Goal: Task Accomplishment & Management: Manage account settings

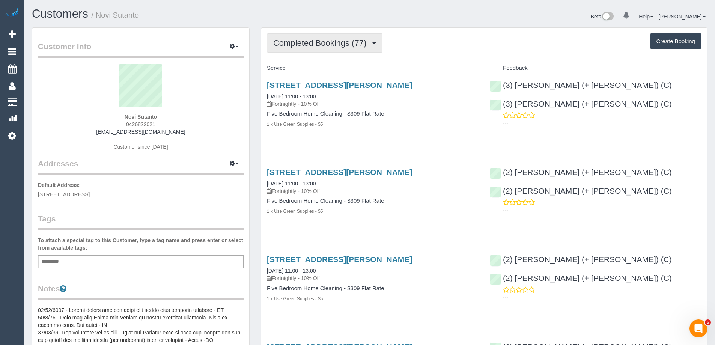
click at [305, 41] on span "Completed Bookings (77)" at bounding box center [321, 42] width 97 height 9
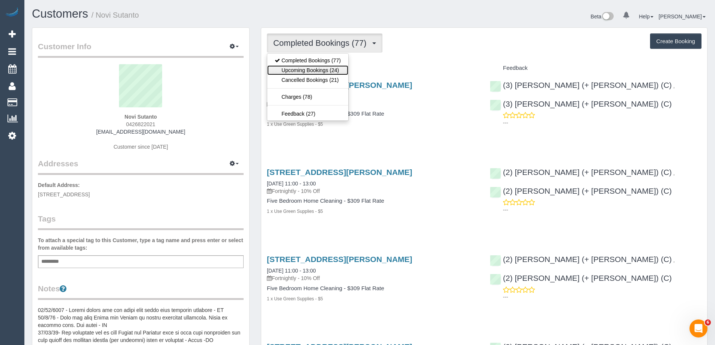
click at [297, 70] on link "Upcoming Bookings (24)" at bounding box center [307, 70] width 81 height 10
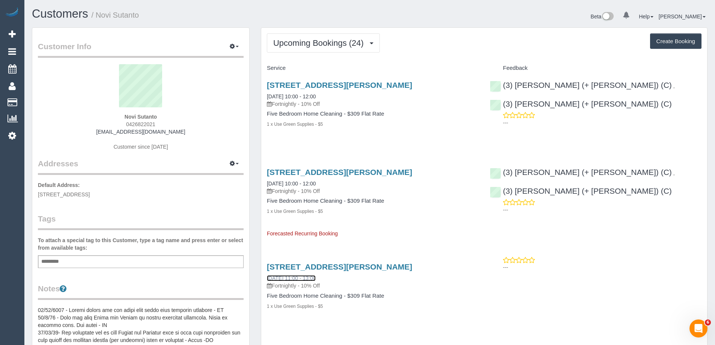
click at [275, 278] on link "15/10/2025 11:00 - 13:00" at bounding box center [291, 278] width 49 height 6
drag, startPoint x: 41, startPoint y: 193, endPoint x: 174, endPoint y: 193, distance: 133.3
click at [174, 193] on p "Default Address: 41 Cameron Street, Reservoir, VIC 3073" at bounding box center [141, 189] width 206 height 17
click at [199, 187] on p "Default Address: 41 Cameron Street, Reservoir, VIC 3073" at bounding box center [141, 189] width 206 height 17
click at [361, 44] on span "Upcoming Bookings (24)" at bounding box center [320, 42] width 94 height 9
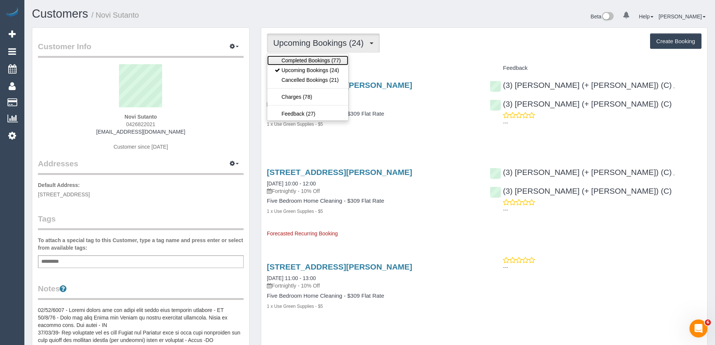
click at [320, 59] on link "Completed Bookings (77)" at bounding box center [307, 61] width 81 height 10
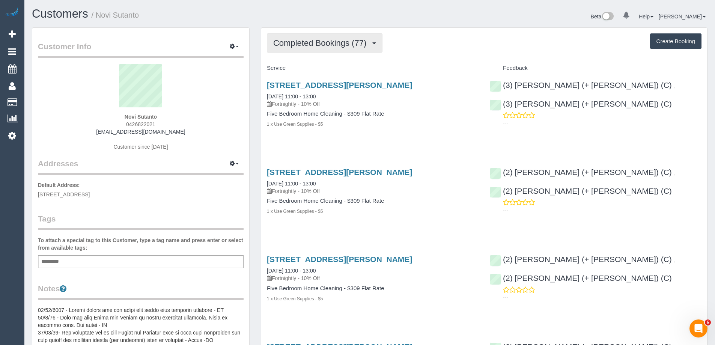
click at [336, 41] on span "Completed Bookings (77)" at bounding box center [321, 42] width 97 height 9
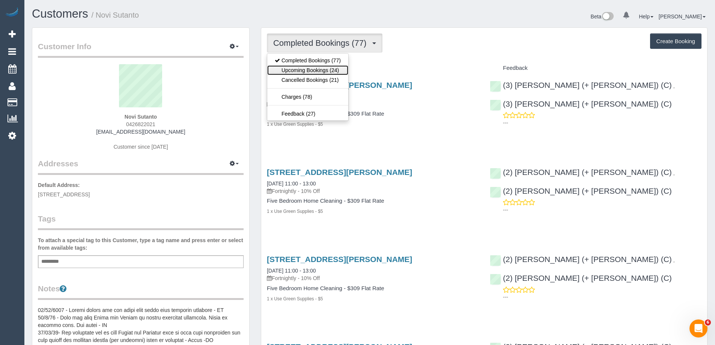
click at [306, 66] on link "Upcoming Bookings (24)" at bounding box center [307, 70] width 81 height 10
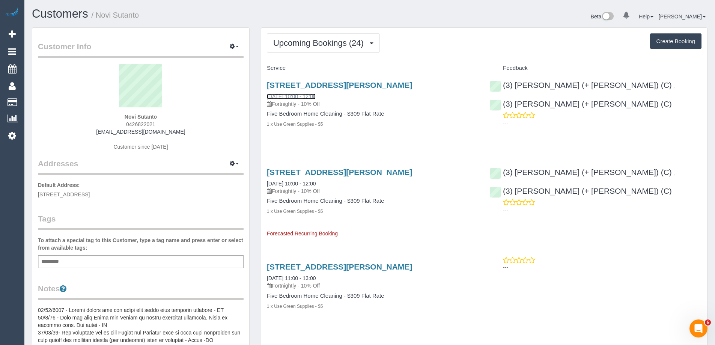
click at [296, 97] on link "01/10/2025 10:00 - 12:00" at bounding box center [291, 96] width 49 height 6
click at [298, 40] on span "Upcoming Bookings (24)" at bounding box center [320, 42] width 94 height 9
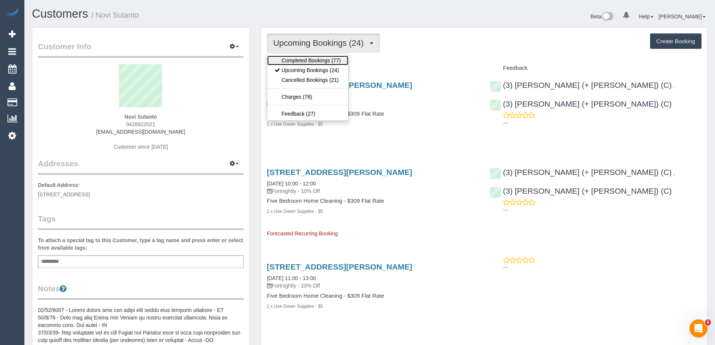
click at [296, 59] on link "Completed Bookings (77)" at bounding box center [307, 61] width 81 height 10
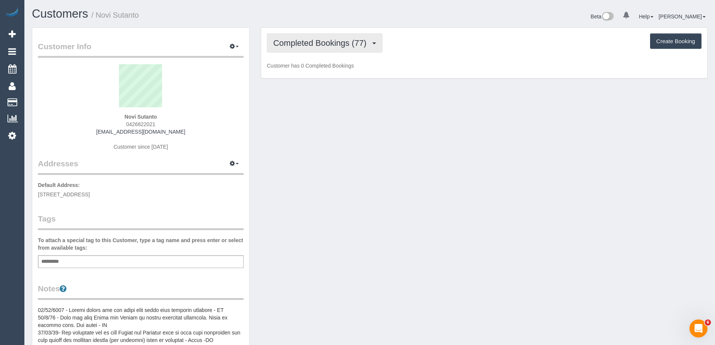
click at [339, 41] on span "Completed Bookings (77)" at bounding box center [321, 42] width 97 height 9
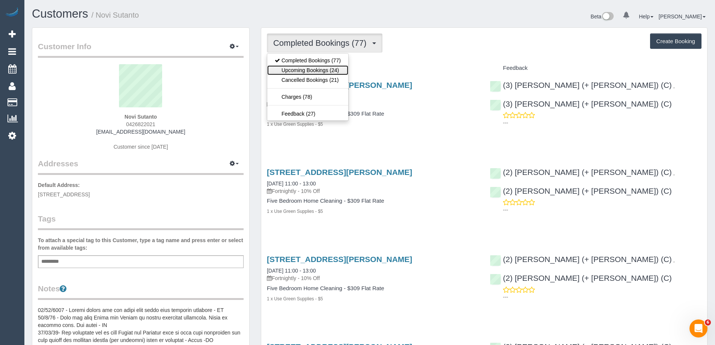
click at [327, 70] on link "Upcoming Bookings (24)" at bounding box center [307, 70] width 81 height 10
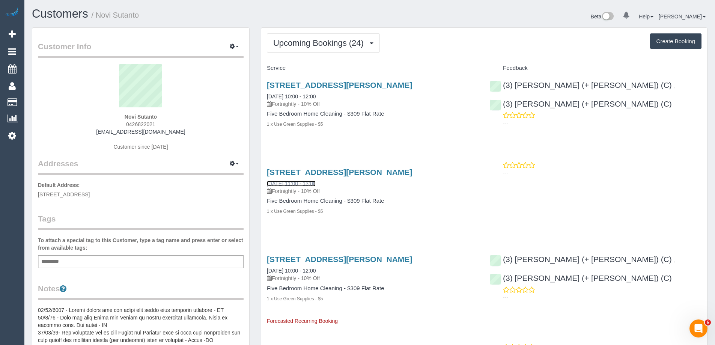
click at [299, 183] on link "15/10/2025 11:00 - 13:00" at bounding box center [291, 184] width 49 height 6
click at [314, 184] on link "15/10/2025 11:00 - 13:00" at bounding box center [291, 184] width 49 height 6
click at [362, 43] on span "Upcoming Bookings (24)" at bounding box center [320, 42] width 94 height 9
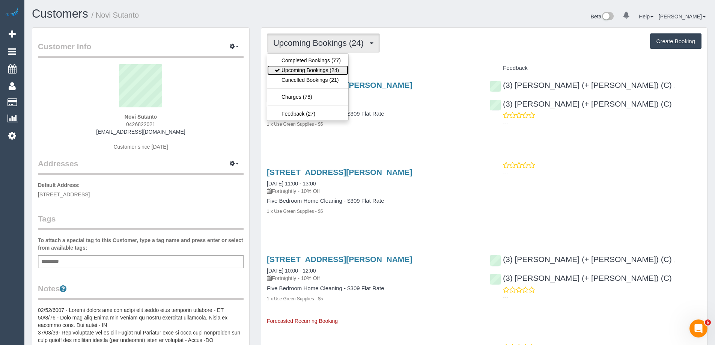
click at [323, 65] on link "Upcoming Bookings (24)" at bounding box center [307, 70] width 81 height 10
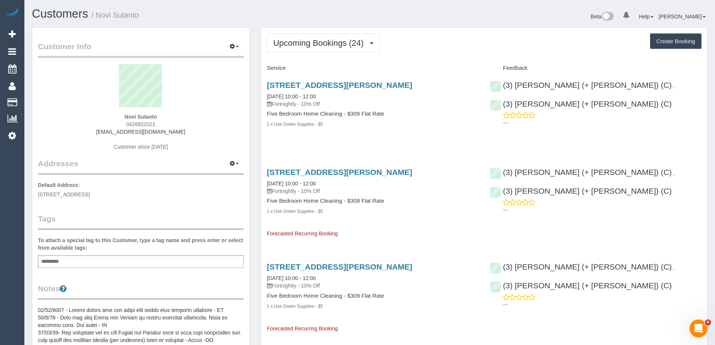
click at [434, 39] on div "Upcoming Bookings (24) Completed Bookings (77) Upcoming Bookings (24) Cancelled…" at bounding box center [484, 42] width 435 height 19
click at [280, 96] on link "08/10/2025 10:00 - 12:00" at bounding box center [291, 96] width 49 height 6
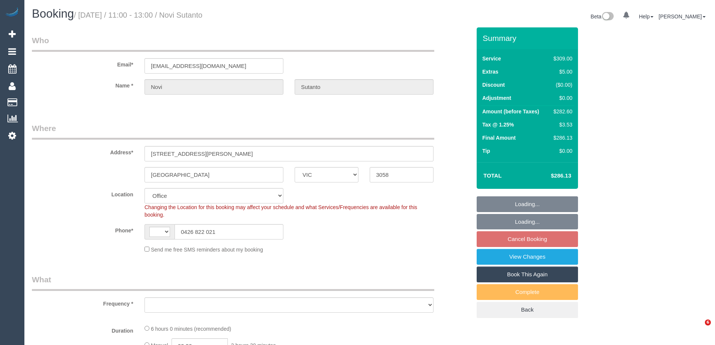
select select "VIC"
select select "string:AU"
select select "object:444"
select select "string:stripe-pm_1NemVt2GScqysDRVcITDYG19"
select select "number:28"
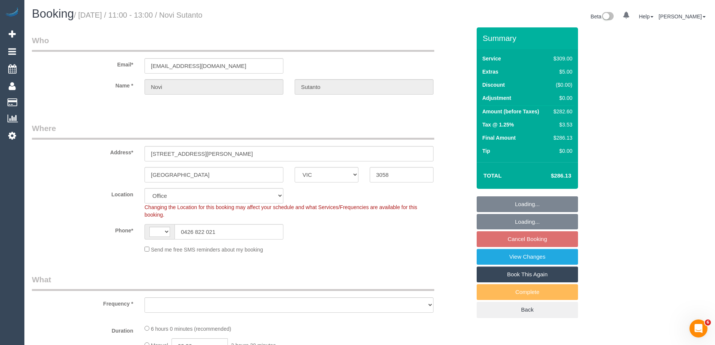
select select "number:17"
select select "number:18"
select select "number:24"
select select "number:34"
select select "number:12"
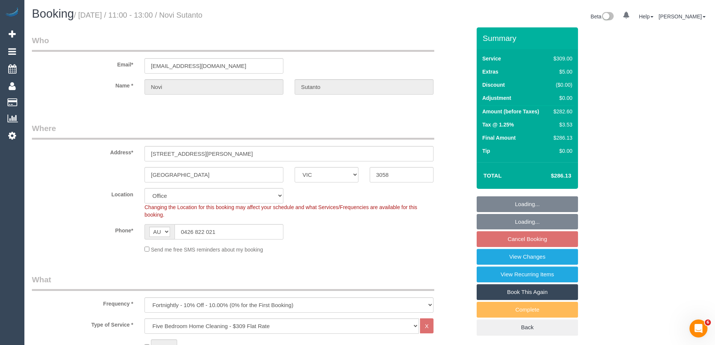
select select "object:2137"
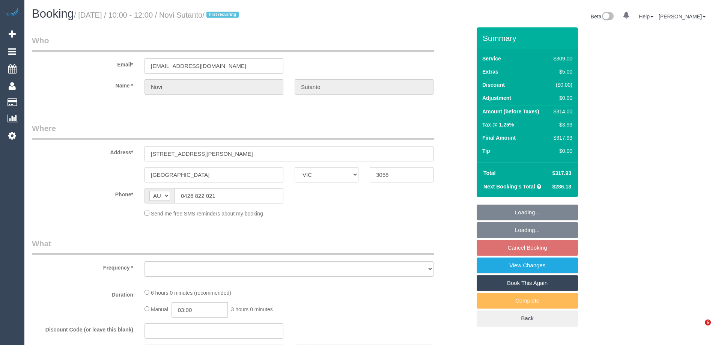
select select "VIC"
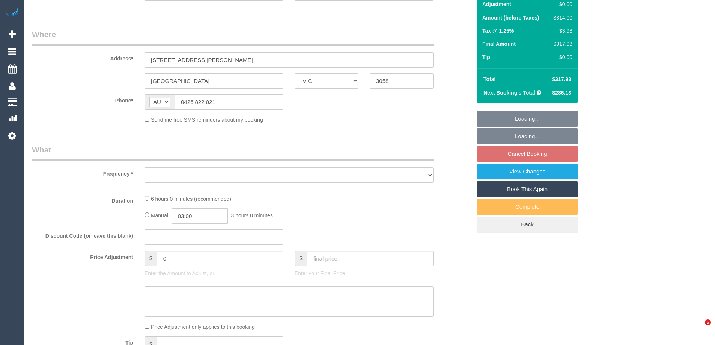
select select "object:562"
select select "number:28"
select select "number:17"
select select "number:18"
select select "number:24"
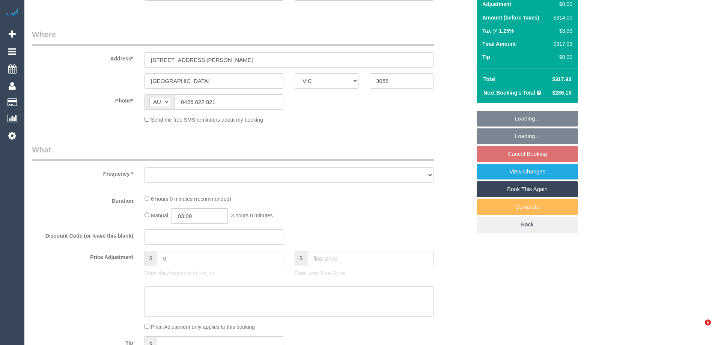
select select "number:34"
select select "number:12"
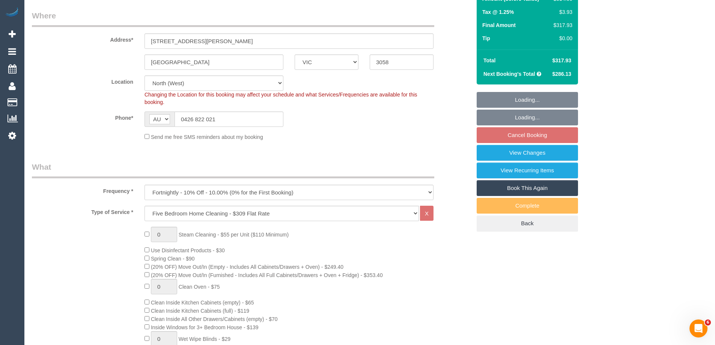
select select "object:811"
select select "string:stripe-pm_1NemVt2GScqysDRVcITDYG19"
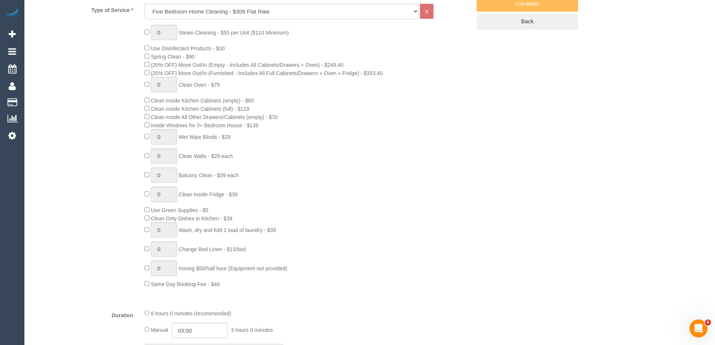
select select "spot3"
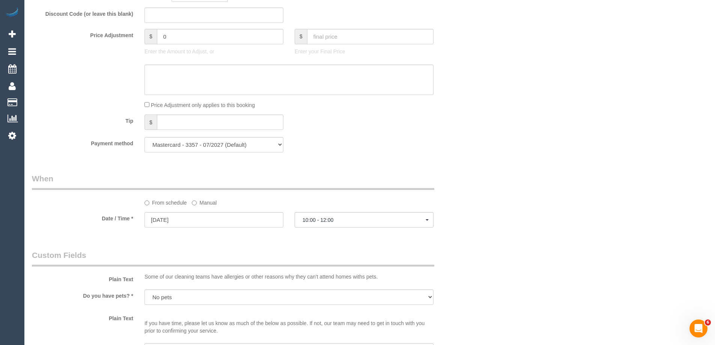
scroll to position [713, 0]
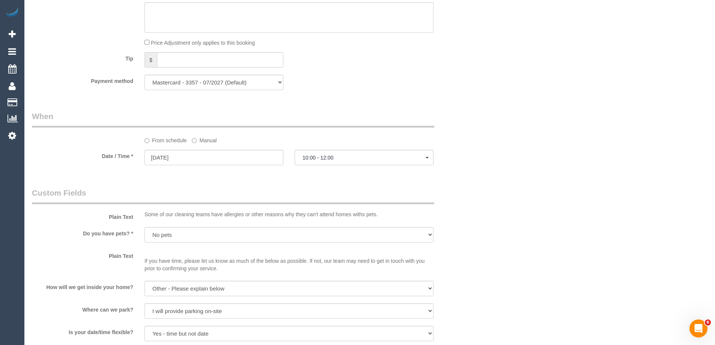
click at [203, 139] on label "Manual" at bounding box center [204, 139] width 25 height 10
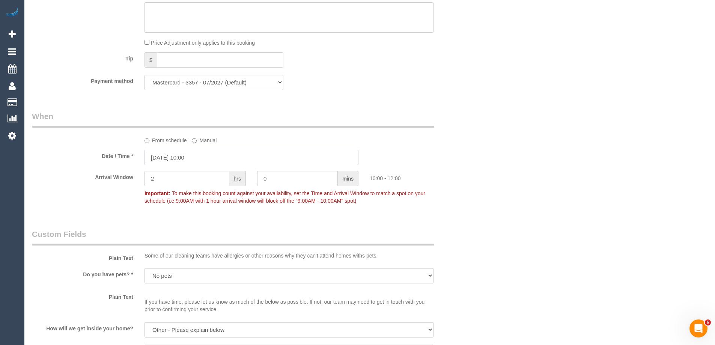
click at [193, 157] on input "[DATE] 10:00" at bounding box center [252, 157] width 214 height 15
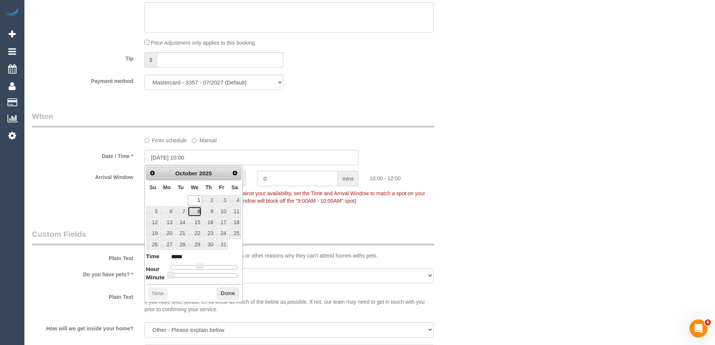
click at [198, 210] on link "8" at bounding box center [195, 212] width 14 height 10
type input "[DATE] 10:00"
click at [231, 295] on button "Done" at bounding box center [228, 294] width 22 height 12
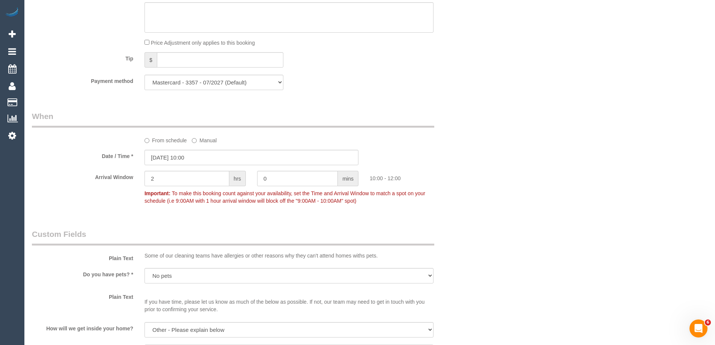
click at [480, 179] on div "Who Email* sutanton@yahoo.com Name * Novi Sutanto Where Address* 38 Cole Cresce…" at bounding box center [370, 153] width 676 height 1678
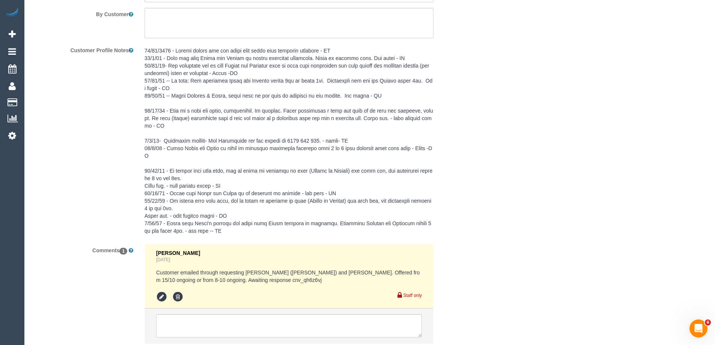
scroll to position [1386, 0]
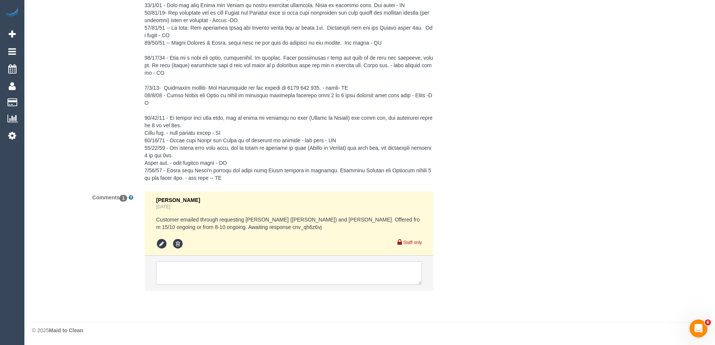
click at [198, 276] on textarea at bounding box center [289, 272] width 266 height 23
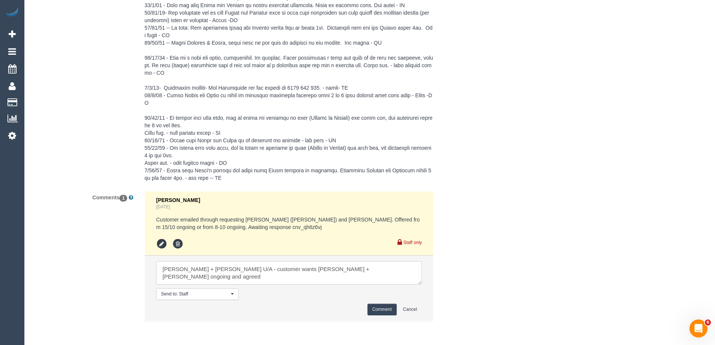
click at [372, 276] on textarea at bounding box center [289, 272] width 266 height 23
type textarea "Cris + Tania U/A - customer wants Anna + Dan ongoing and agreed via email to co…"
click at [388, 312] on button "Comment" at bounding box center [382, 310] width 29 height 12
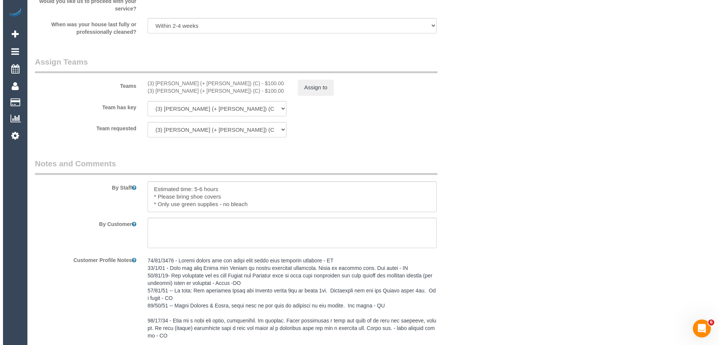
scroll to position [1086, 0]
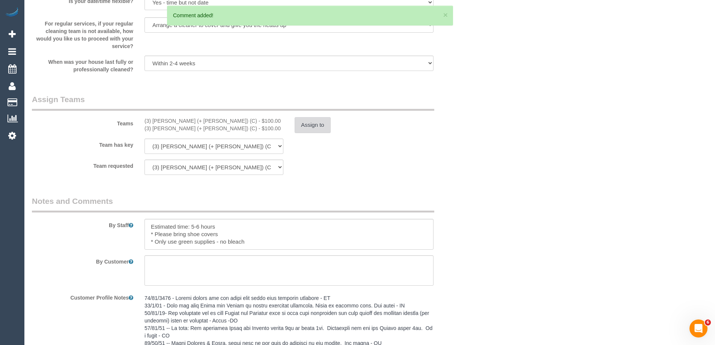
click at [307, 125] on button "Assign to" at bounding box center [313, 125] width 36 height 16
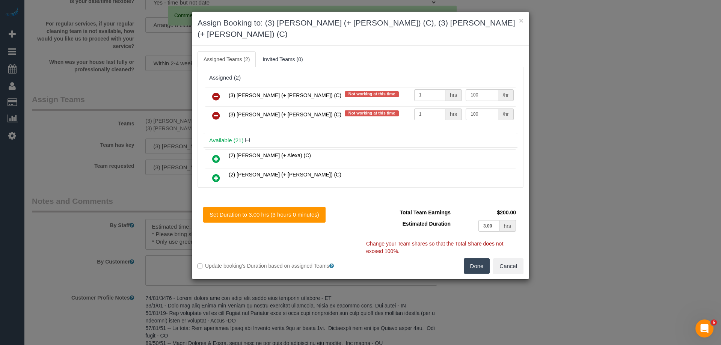
click at [220, 89] on link at bounding box center [216, 96] width 18 height 15
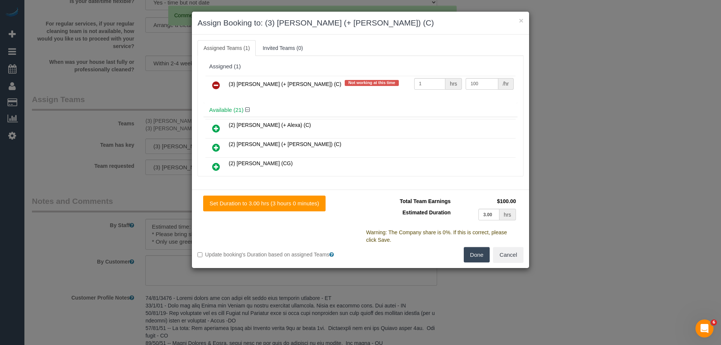
click at [217, 84] on icon at bounding box center [216, 85] width 8 height 9
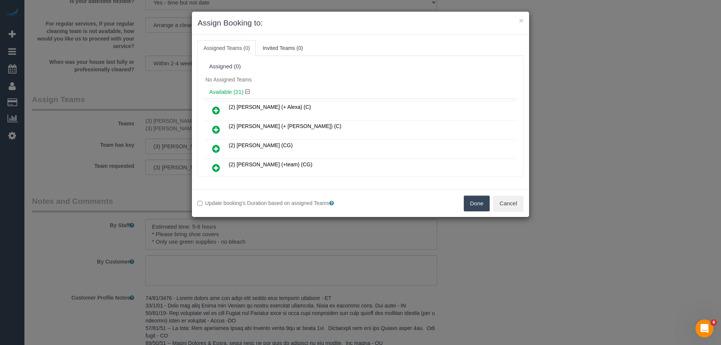
click at [419, 68] on div "Assigned (0)" at bounding box center [360, 66] width 303 height 6
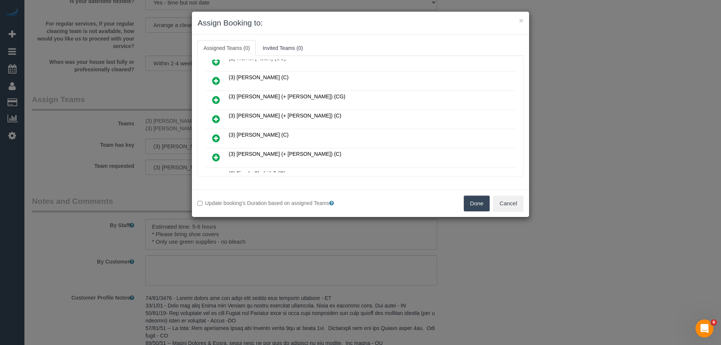
click at [217, 118] on icon at bounding box center [216, 119] width 8 height 9
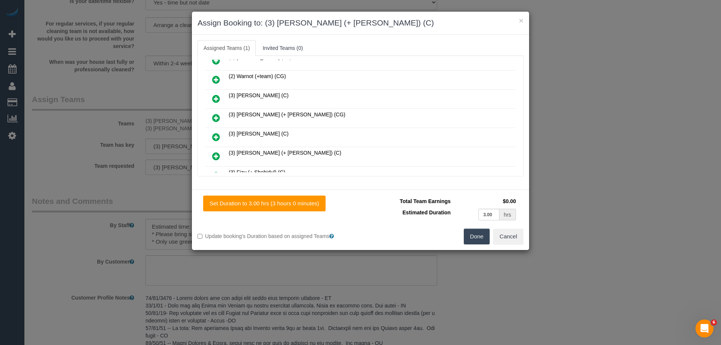
scroll to position [163, 0]
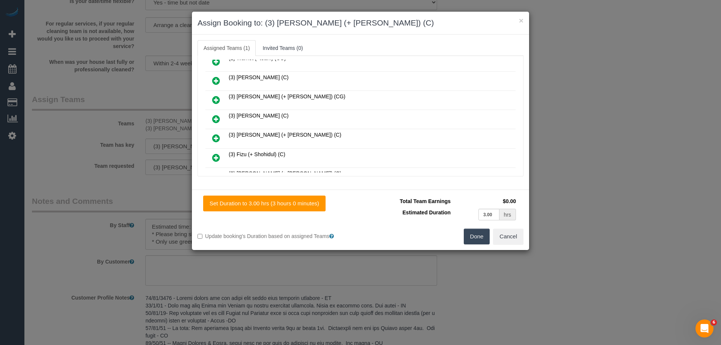
click at [215, 135] on icon at bounding box center [216, 138] width 8 height 9
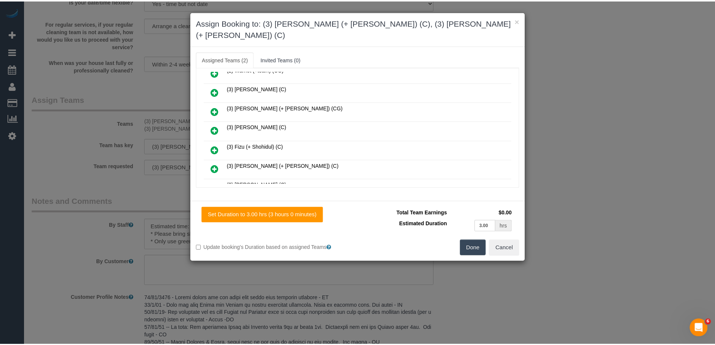
scroll to position [0, 0]
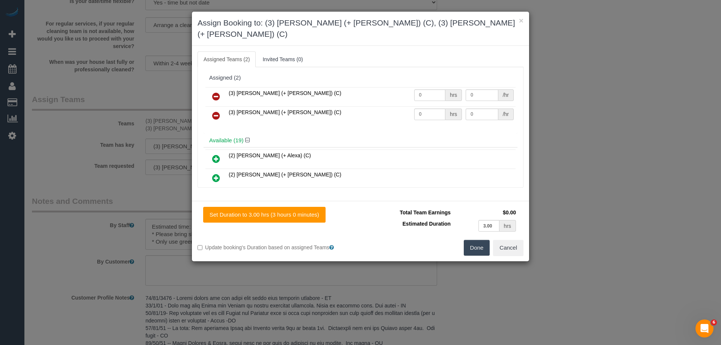
click at [470, 240] on button "Done" at bounding box center [477, 248] width 26 height 16
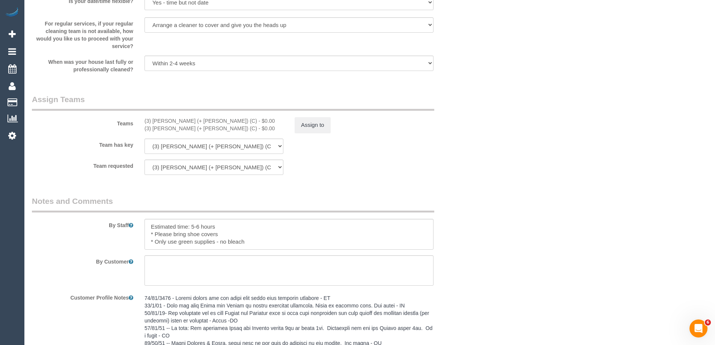
click at [564, 209] on div "× Assign Booking to: (3) Anna (+ Dan) (C), (3) Dan (+ Anna) (C) Assigned Teams …" at bounding box center [357, 172] width 715 height 345
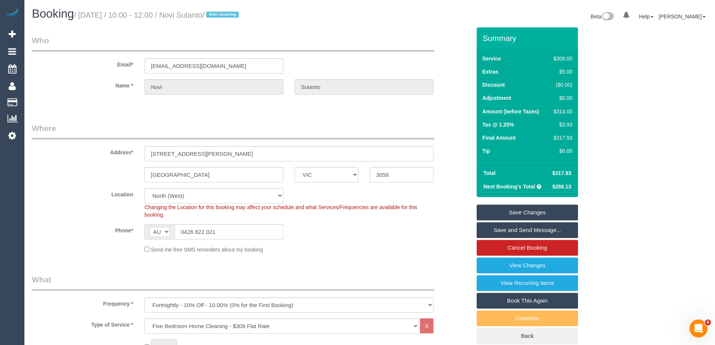
click at [564, 109] on div "$314.00" at bounding box center [562, 112] width 22 height 8
copy div "314.00"
click at [596, 115] on div "Summary Service $309.00 Extras $5.00 Discount ($0.00) Adjustment $0.00 Amount (…" at bounding box center [555, 193] width 169 height 332
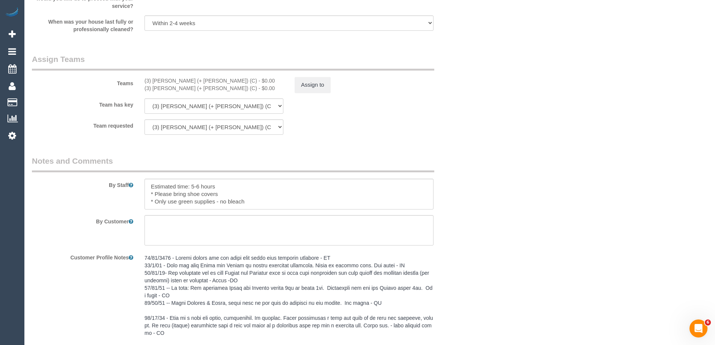
scroll to position [1126, 0]
click at [227, 186] on textarea at bounding box center [289, 193] width 289 height 31
click at [313, 82] on button "Assign to" at bounding box center [313, 85] width 36 height 16
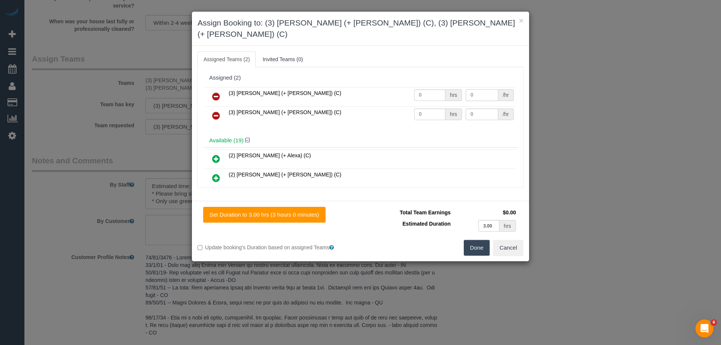
click at [478, 89] on input "0" at bounding box center [482, 95] width 32 height 12
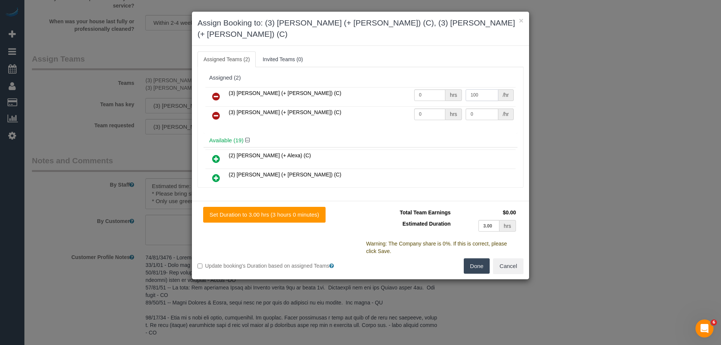
type input "100"
click at [471, 109] on input "0" at bounding box center [482, 115] width 32 height 12
type input "100"
click at [423, 89] on input "0" at bounding box center [429, 95] width 31 height 12
type input "1"
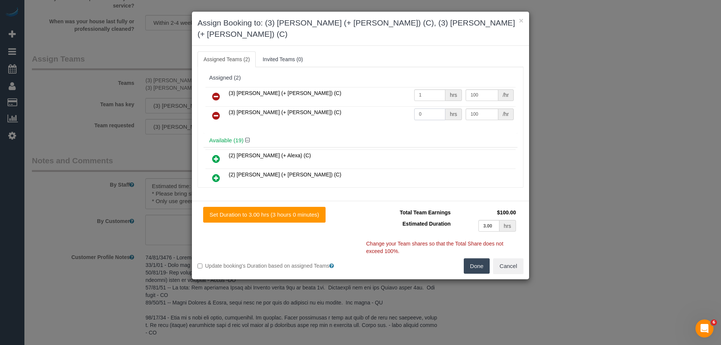
click at [426, 109] on input "0" at bounding box center [429, 115] width 31 height 12
type input "1"
click at [470, 258] on button "Done" at bounding box center [477, 266] width 26 height 16
click at [470, 250] on div "× Assign Booking to: (3) Anna (+ Dan) (C), (3) Dan (+ Anna) (C) Assigned Teams …" at bounding box center [360, 172] width 721 height 345
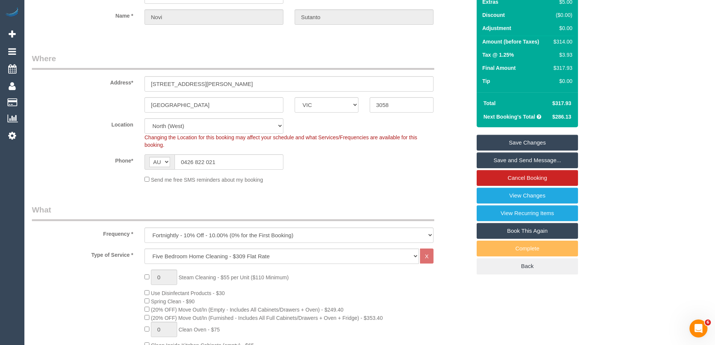
scroll to position [0, 0]
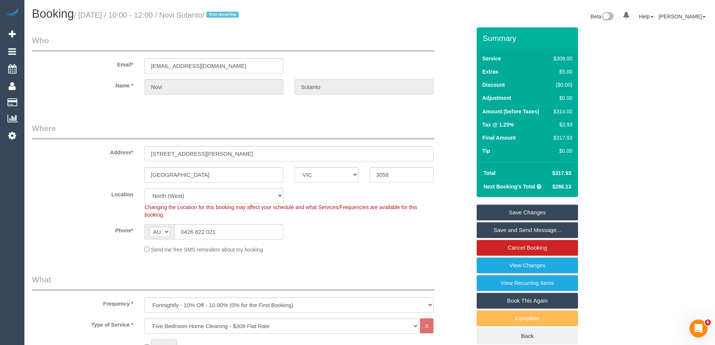
click at [535, 212] on link "Save Changes" at bounding box center [527, 213] width 101 height 16
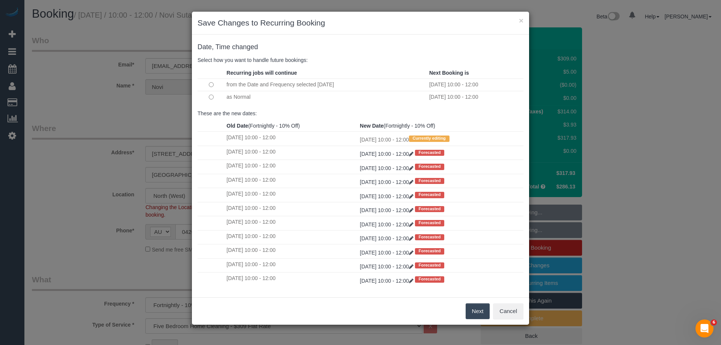
click at [449, 27] on h3 "Save Changes to Recurring Booking" at bounding box center [361, 22] width 326 height 11
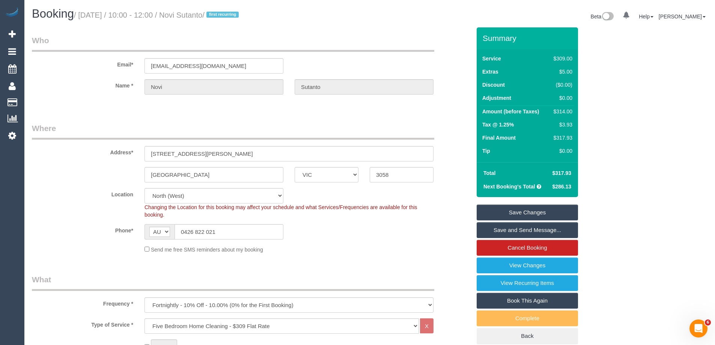
click at [456, 129] on div "Address* 38 Cole Crescent" at bounding box center [251, 142] width 451 height 39
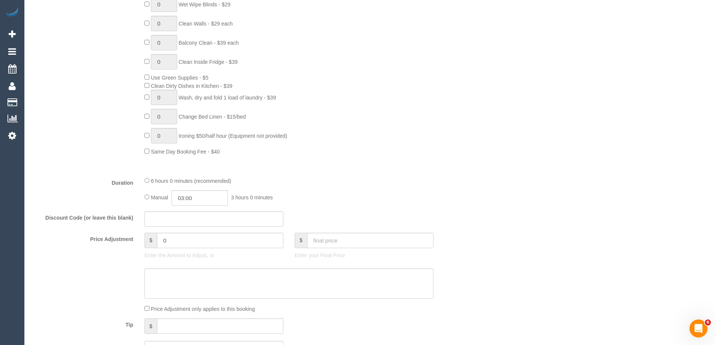
scroll to position [451, 0]
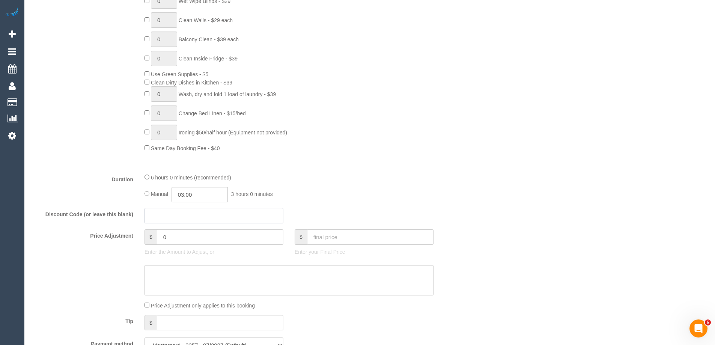
click at [215, 217] on input "text" at bounding box center [214, 215] width 139 height 15
type input "-"
click at [217, 234] on input "0" at bounding box center [220, 236] width 127 height 15
type input "31.4"
click at [427, 222] on div "Discount Code (or leave this blank)" at bounding box center [251, 216] width 451 height 16
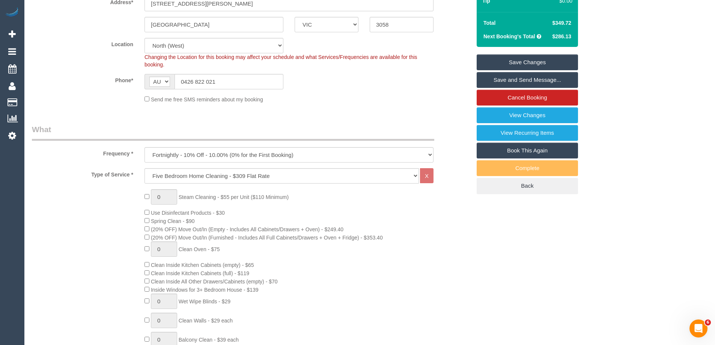
scroll to position [0, 0]
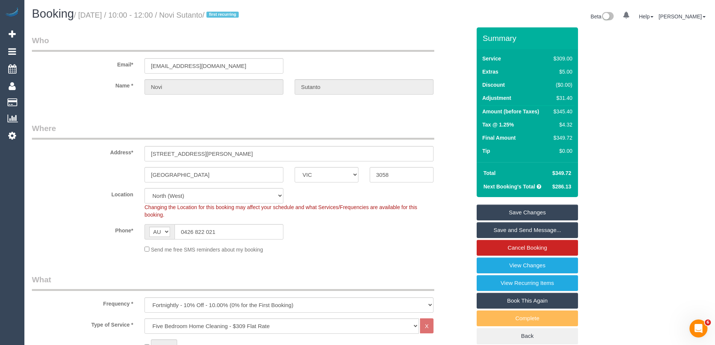
click at [565, 114] on div "$345.40" at bounding box center [562, 112] width 22 height 8
copy div "345.40"
click at [609, 107] on div "Summary Service $309.00 Extras $5.00 Discount ($0.00) Adjustment $31.40 Amount …" at bounding box center [555, 193] width 169 height 332
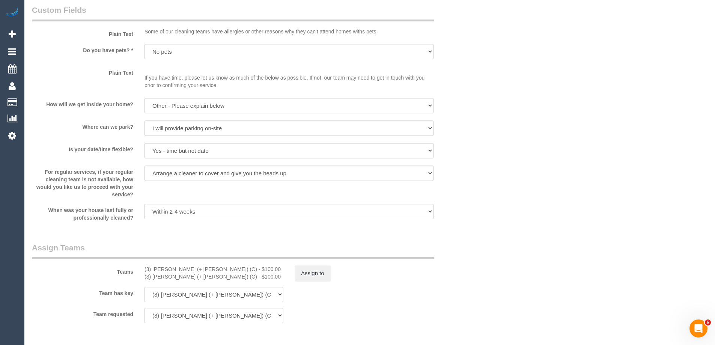
scroll to position [939, 0]
click at [313, 268] on button "Assign to" at bounding box center [313, 272] width 36 height 16
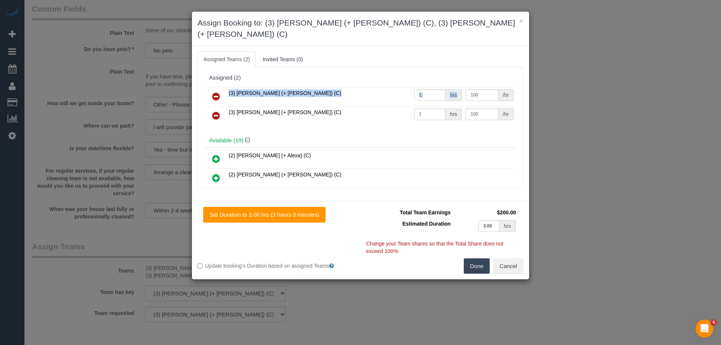
click at [486, 87] on table "(3) Anna (+ Dan) (C) 1 hrs 100 /hr (3) Dan (+ Anna) (C) 1 hrs 100 /hr" at bounding box center [360, 106] width 310 height 38
click at [487, 89] on input "100" at bounding box center [482, 95] width 32 height 12
click at [485, 89] on input "100" at bounding box center [482, 95] width 32 height 12
type input "110"
click at [480, 109] on input "100" at bounding box center [482, 115] width 32 height 12
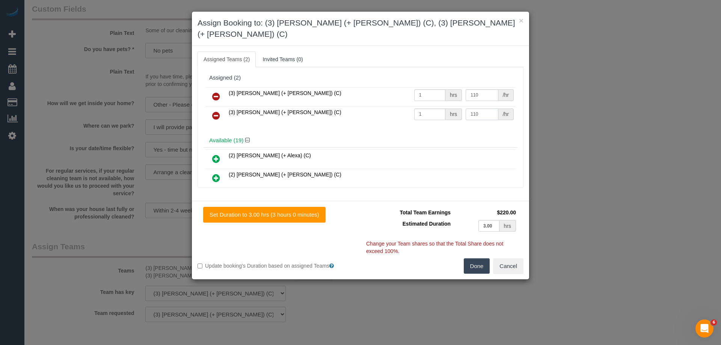
type input "110"
click at [475, 258] on button "Done" at bounding box center [477, 266] width 26 height 16
click at [485, 252] on div "× Assign Booking to: (3) Anna (+ Dan) (C), (3) Dan (+ Anna) (C) Assigned Teams …" at bounding box center [360, 172] width 721 height 345
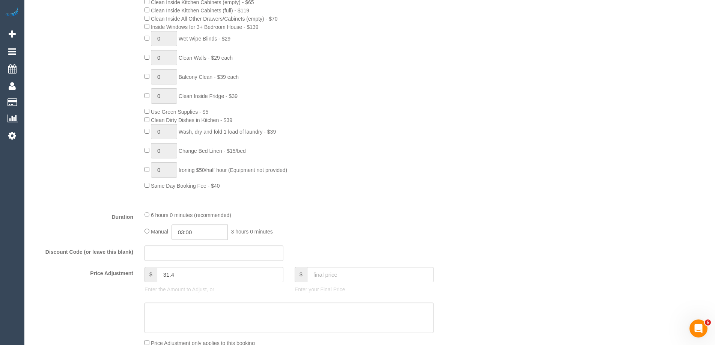
scroll to position [150, 0]
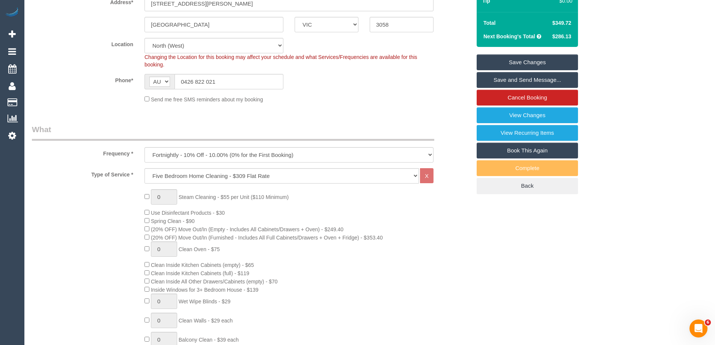
click at [519, 63] on link "Save Changes" at bounding box center [527, 62] width 101 height 16
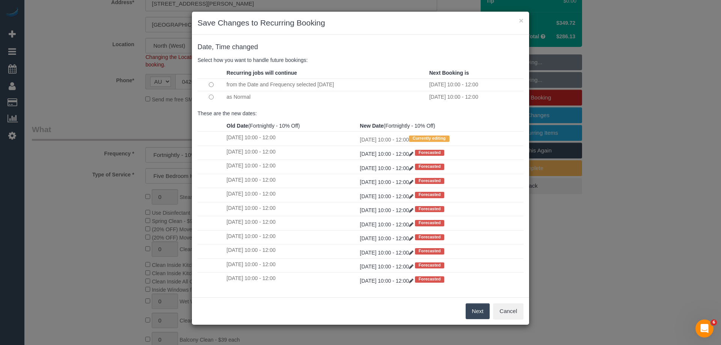
click at [475, 314] on button "Next" at bounding box center [478, 311] width 24 height 16
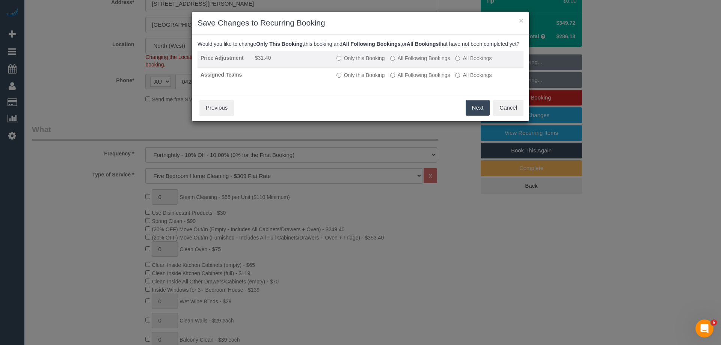
click at [431, 62] on label "All Following Bookings" at bounding box center [420, 58] width 60 height 8
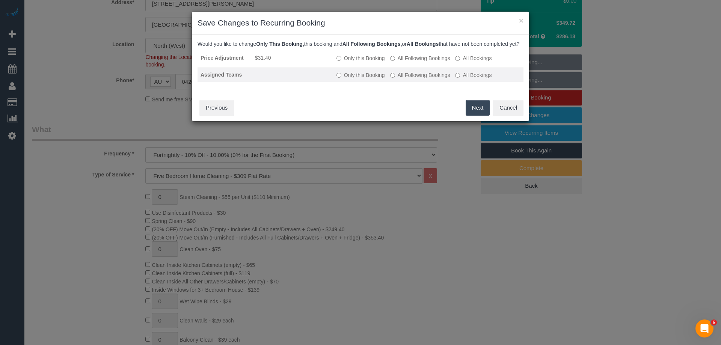
click at [432, 79] on label "All Following Bookings" at bounding box center [420, 75] width 60 height 8
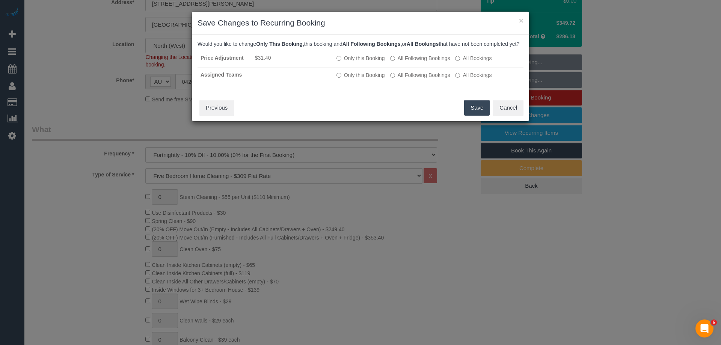
click at [471, 114] on button "Save" at bounding box center [477, 108] width 26 height 16
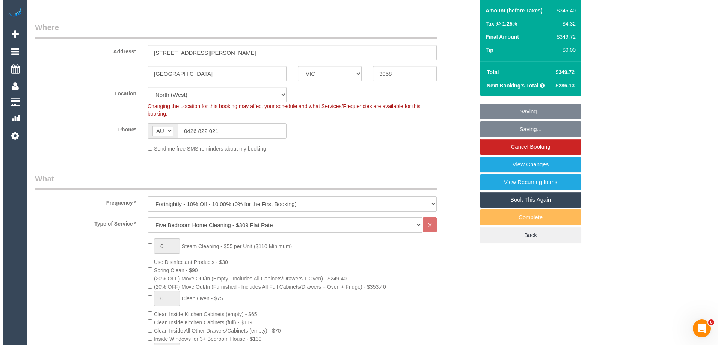
scroll to position [0, 0]
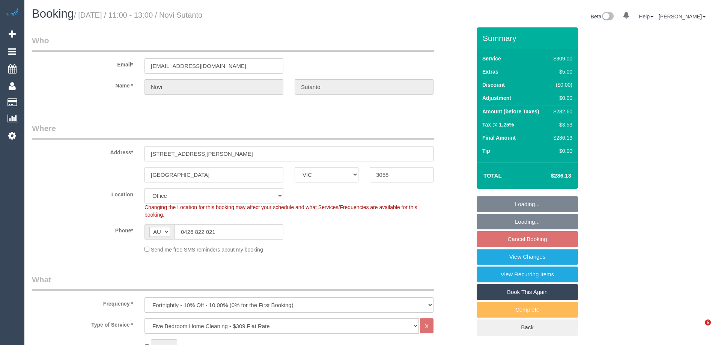
select select "VIC"
select select "string:stripe-pm_1NemVt2GScqysDRVcITDYG19"
select select "number:28"
select select "number:17"
select select "number:18"
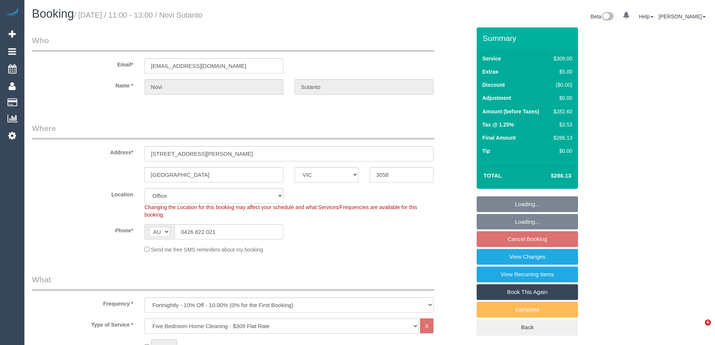
select select "number:24"
select select "number:34"
select select "number:12"
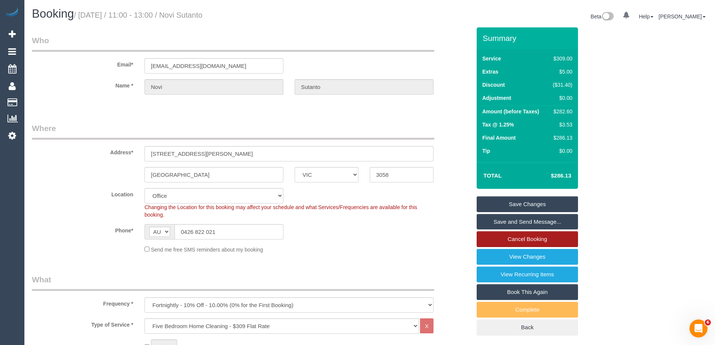
click at [531, 238] on link "Cancel Booking" at bounding box center [527, 239] width 101 height 16
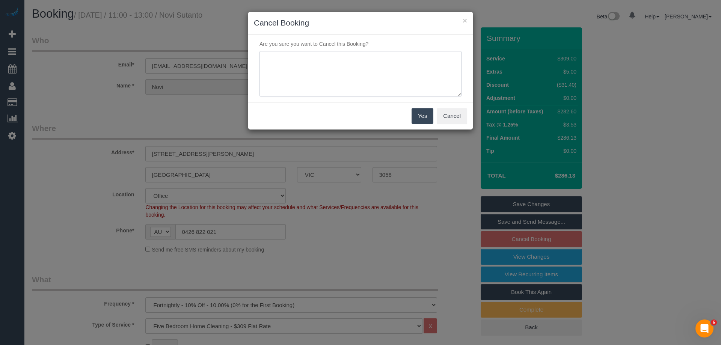
click at [408, 77] on textarea at bounding box center [360, 74] width 202 height 46
type textarea "C"
type textarea "not needed"
click at [415, 115] on button "Yes" at bounding box center [423, 116] width 22 height 16
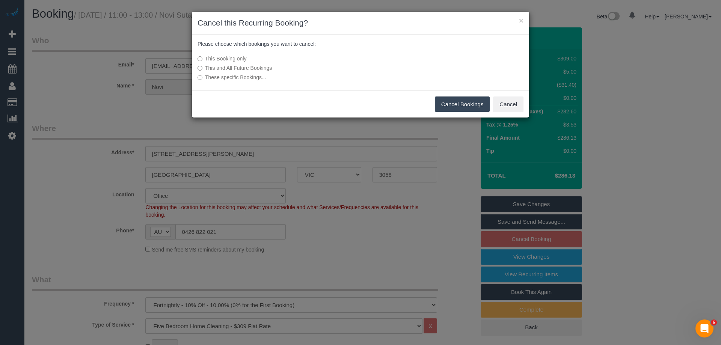
click at [217, 69] on label "This and All Future Bookings" at bounding box center [305, 68] width 214 height 8
click at [467, 103] on button "Cancel Bookings" at bounding box center [462, 105] width 55 height 16
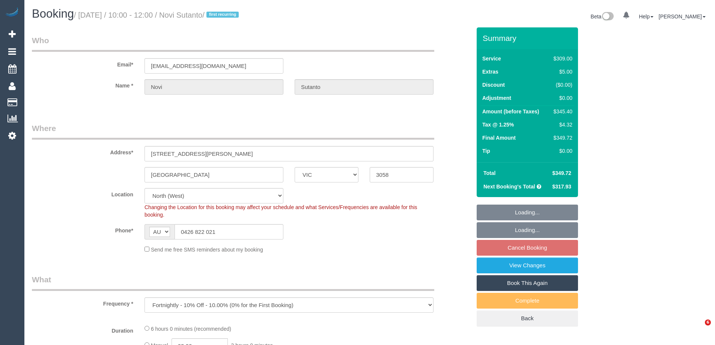
select select "VIC"
select select "string:stripe-pm_1NemVt2GScqysDRVcITDYG19"
select select "number:28"
select select "number:17"
select select "number:18"
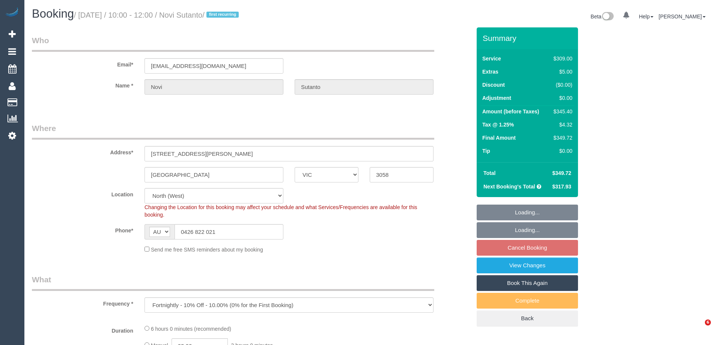
select select "number:24"
select select "number:34"
select select "number:12"
select select "object:736"
select select "spot3"
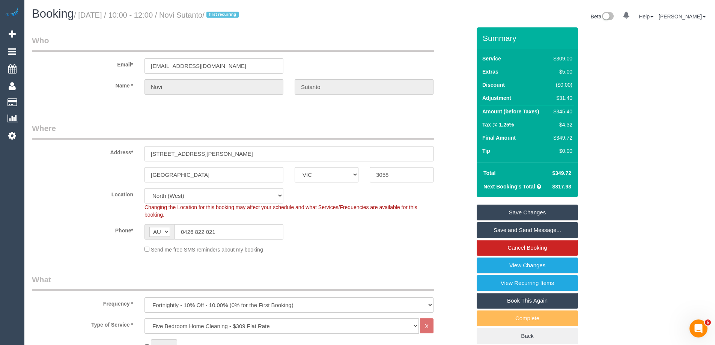
click at [369, 234] on div "Phone* AF AL DZ AD AO AI AQ AG AR AM AW AU AT AZ BS BH BD BB BY BE BZ BJ BM BT …" at bounding box center [251, 231] width 451 height 15
click at [522, 232] on link "Save and Send Message..." at bounding box center [527, 230] width 101 height 16
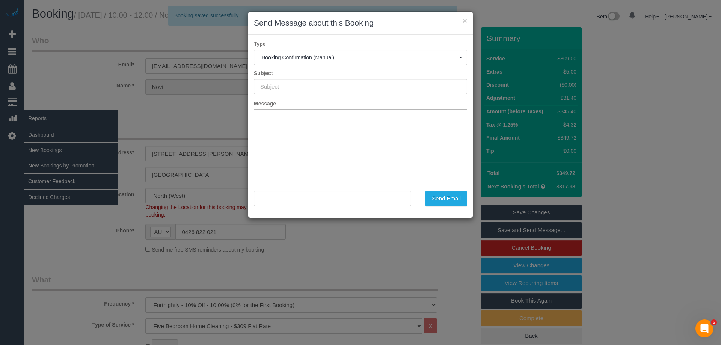
type input "Booking Confirmed"
type input ""Novi Sutanto" <[EMAIL_ADDRESS][DOMAIN_NAME]>"
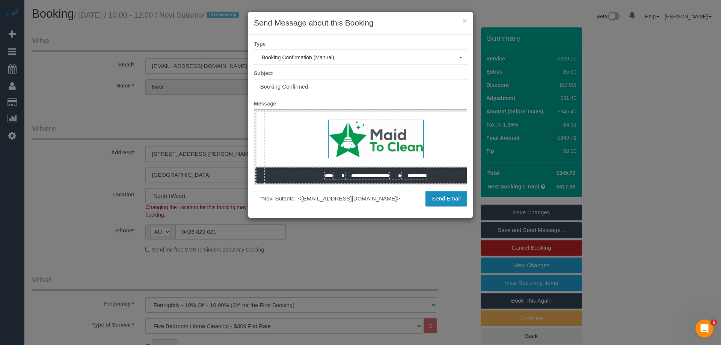
drag, startPoint x: 443, startPoint y: 202, endPoint x: 363, endPoint y: 202, distance: 79.6
click at [443, 202] on button "Send Email" at bounding box center [446, 199] width 42 height 16
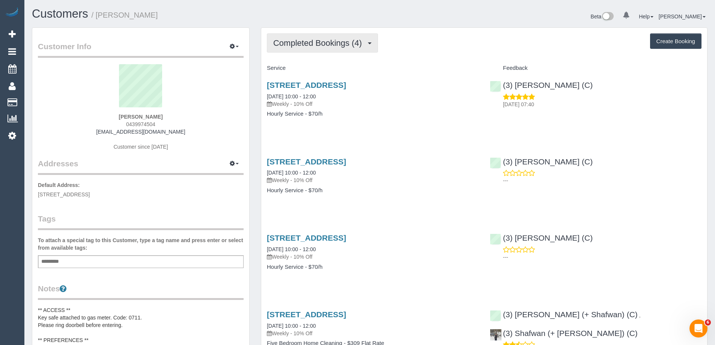
click at [336, 50] on button "Completed Bookings (4)" at bounding box center [322, 42] width 111 height 19
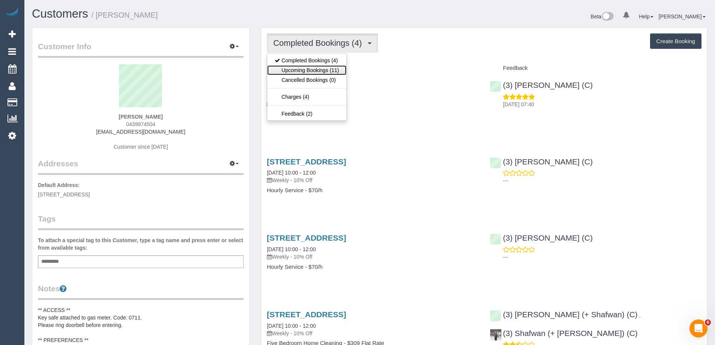
click at [318, 70] on link "Upcoming Bookings (11)" at bounding box center [306, 70] width 79 height 10
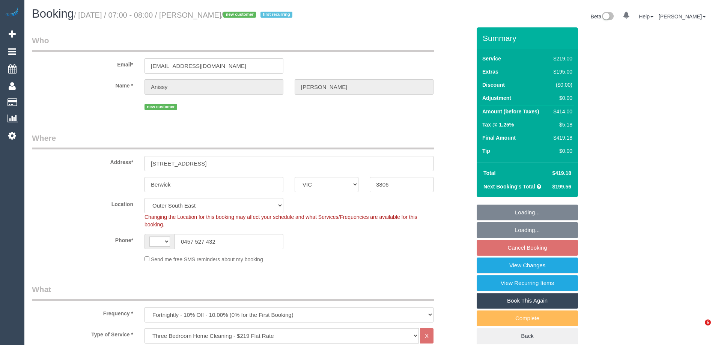
select select "VIC"
select select "string:stripe-pm_1S9ZvC2GScqysDRVmxksfFhw"
select select "object:734"
select select "string:AU"
select select "number:28"
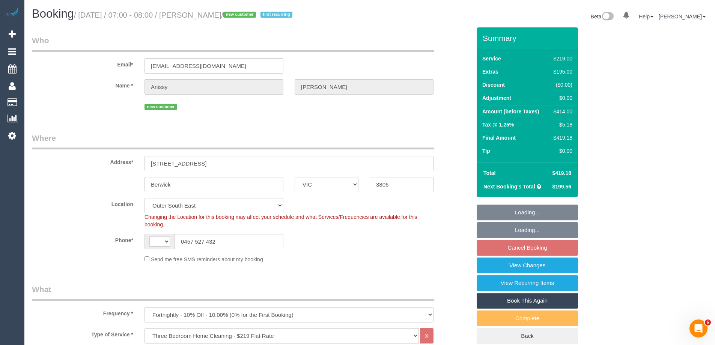
select select "number:15"
select select "number:18"
select select "number:25"
select select "number:33"
select select "number:11"
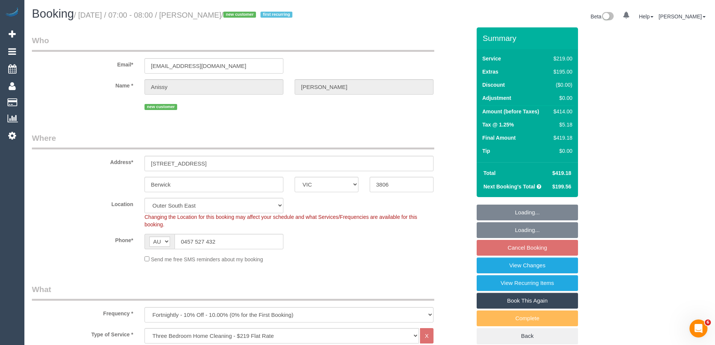
select select "spot1"
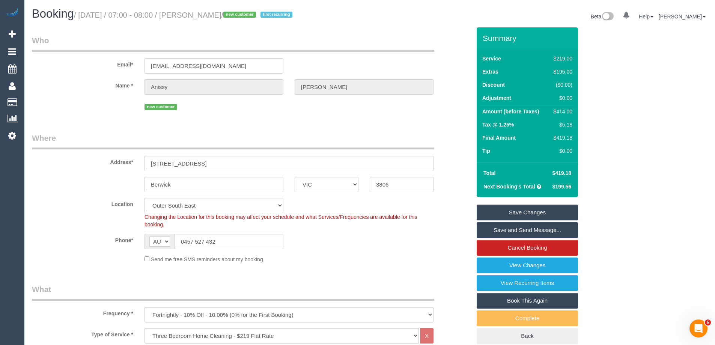
drag, startPoint x: 246, startPoint y: 15, endPoint x: 198, endPoint y: 15, distance: 47.3
click at [198, 15] on small "/ October 06, 2025 / 07:00 - 08:00 / Anissy Wassef / new customer first recurri…" at bounding box center [184, 15] width 221 height 8
copy small "Anissy Wassef"
click at [434, 209] on div "Location Office City East (North) East (South) Inner East Inner North (East) In…" at bounding box center [251, 213] width 451 height 30
click at [565, 111] on div "$414.00" at bounding box center [562, 112] width 22 height 8
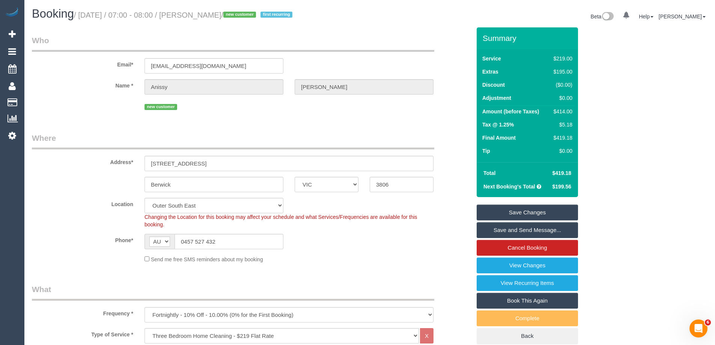
click at [565, 111] on div "$414.00" at bounding box center [562, 112] width 22 height 8
copy div "414.00"
click at [618, 115] on div "Summary Service $219.00 Extras $195.00 Discount ($0.00) Adjustment $0.00 Amount…" at bounding box center [555, 193] width 169 height 332
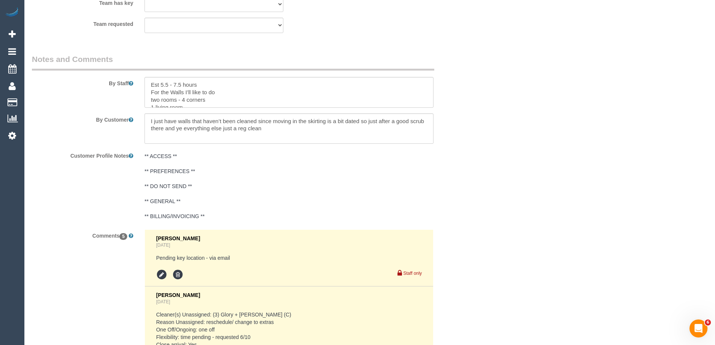
scroll to position [1055, 0]
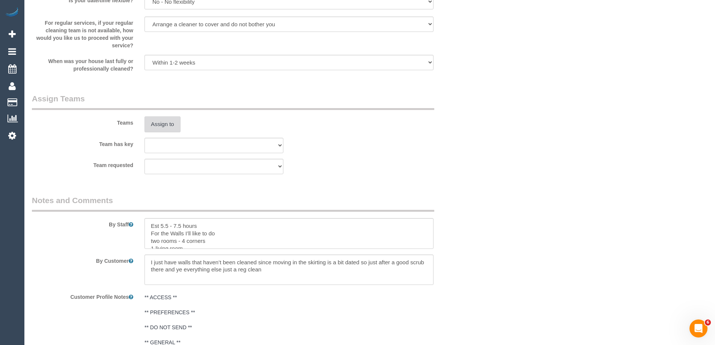
click at [169, 122] on button "Assign to" at bounding box center [163, 124] width 36 height 16
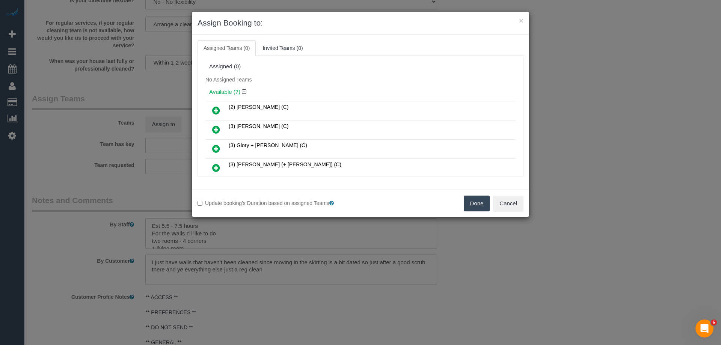
click at [215, 150] on icon at bounding box center [216, 148] width 8 height 9
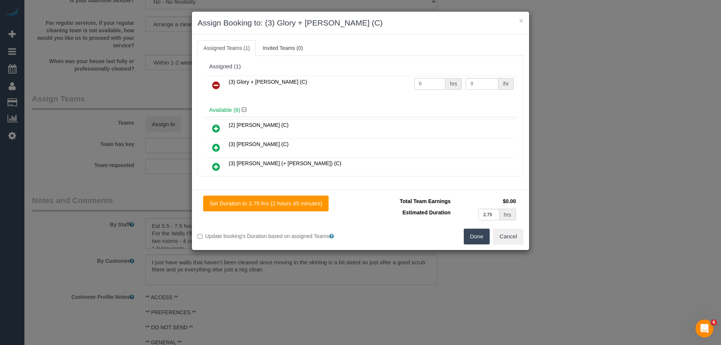
click at [431, 86] on input "0" at bounding box center [429, 84] width 31 height 12
type input "1"
click at [476, 84] on input "0" at bounding box center [482, 84] width 32 height 12
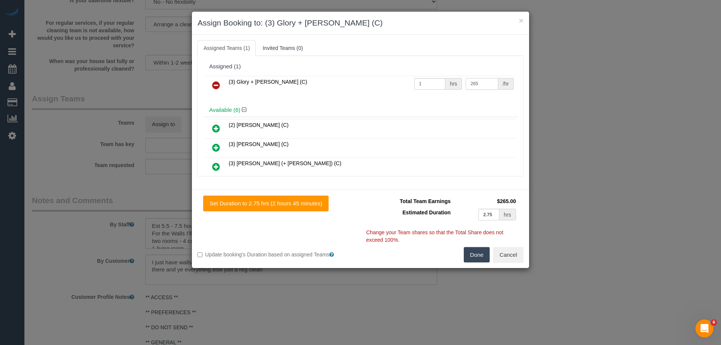
type input "265"
click at [478, 249] on button "Done" at bounding box center [477, 255] width 26 height 16
click at [478, 249] on div "× Assign Booking to: (3) Glory + Mary (C) Assigned Teams (1) Invited Teams (0) …" at bounding box center [360, 172] width 721 height 345
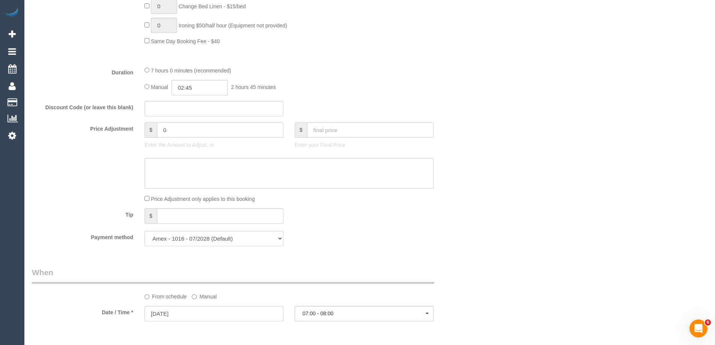
scroll to position [530, 0]
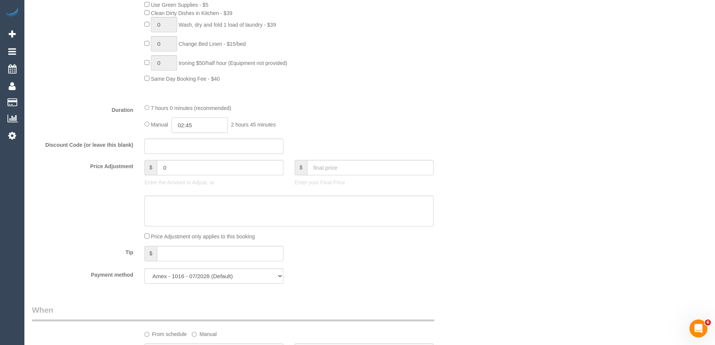
click at [187, 124] on input "02:45" at bounding box center [200, 125] width 56 height 15
type input "03:45"
click at [468, 122] on div "Duration 7 hours 0 minutes (recommended) Manual 03:45 3 hours 45 minutes" at bounding box center [251, 118] width 451 height 29
select select "spot25"
select select "spot49"
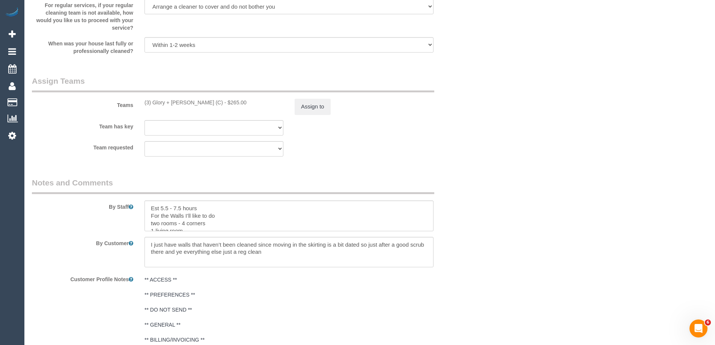
scroll to position [1093, 0]
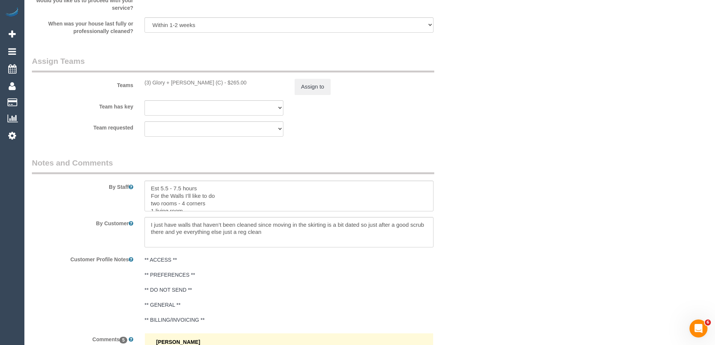
drag, startPoint x: 523, startPoint y: 146, endPoint x: 511, endPoint y: 147, distance: 12.1
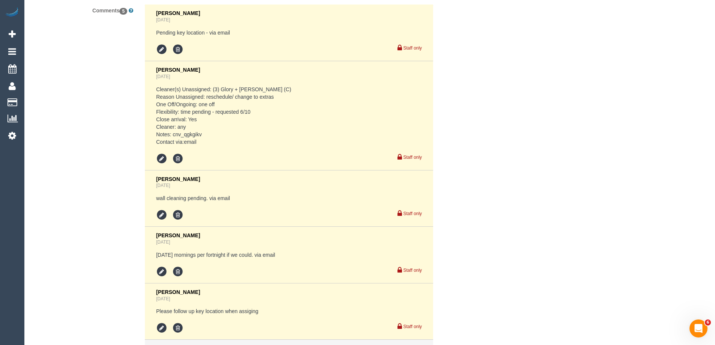
scroll to position [1506, 0]
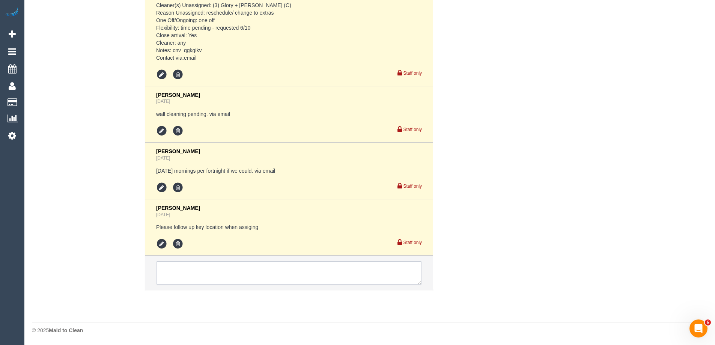
click at [354, 272] on textarea at bounding box center [289, 272] width 266 height 23
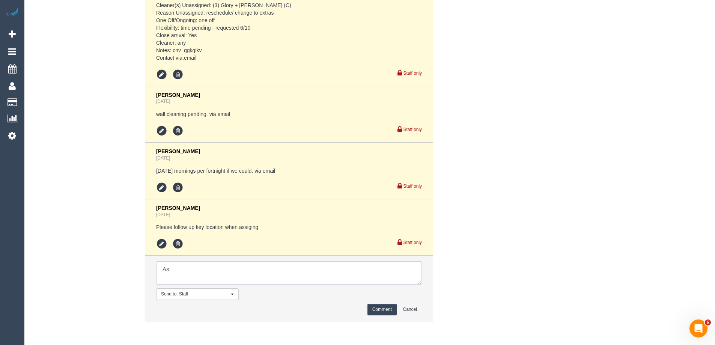
type textarea "A"
type textarea "Emailed customer re: key"
click at [380, 309] on button "Comment" at bounding box center [382, 310] width 29 height 12
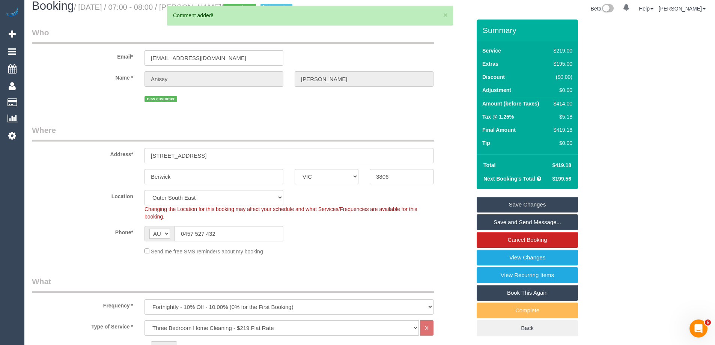
scroll to position [4, 0]
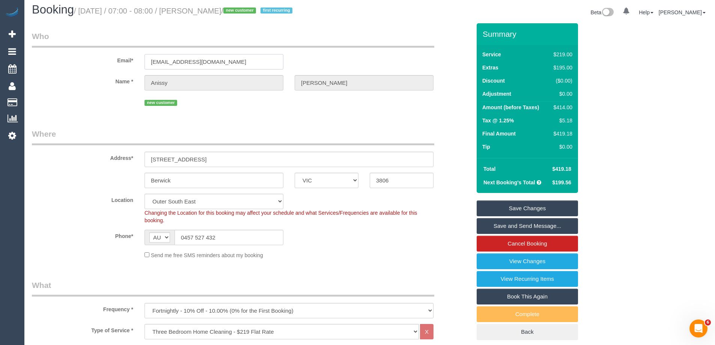
click at [210, 63] on input "[EMAIL_ADDRESS][DOMAIN_NAME]" at bounding box center [214, 61] width 139 height 15
drag, startPoint x: 114, startPoint y: 55, endPoint x: 39, endPoint y: 46, distance: 74.9
click at [55, 48] on div "Email* akaram90@icloud.com" at bounding box center [251, 50] width 451 height 39
click at [202, 10] on small "/ October 06, 2025 / 07:00 - 08:00 / Anissy Wassef / new customer first recurri…" at bounding box center [184, 11] width 221 height 8
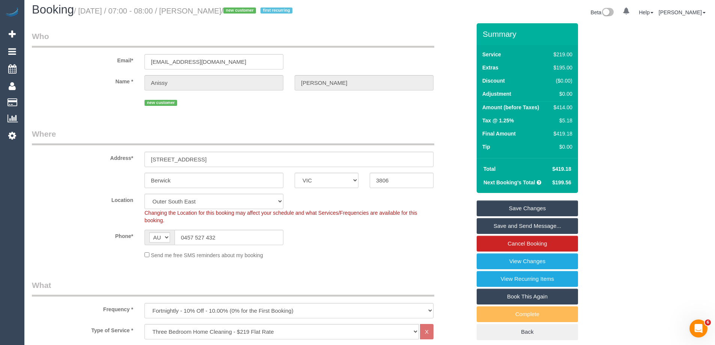
copy small "Anissy"
click at [230, 13] on small "/ October 06, 2025 / 07:00 - 08:00 / Anissy Wassef / new customer first recurri…" at bounding box center [184, 11] width 221 height 8
drag, startPoint x: 246, startPoint y: 11, endPoint x: 198, endPoint y: 10, distance: 47.7
click at [198, 10] on small "/ October 06, 2025 / 07:00 - 08:00 / Anissy Wassef / new customer first recurri…" at bounding box center [184, 11] width 221 height 8
copy small "[PERSON_NAME]"
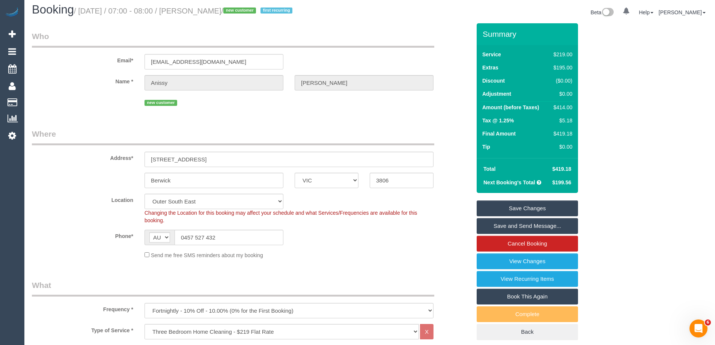
click at [456, 106] on div "new customer" at bounding box center [251, 102] width 451 height 12
click at [541, 208] on link "Save Changes" at bounding box center [527, 209] width 101 height 16
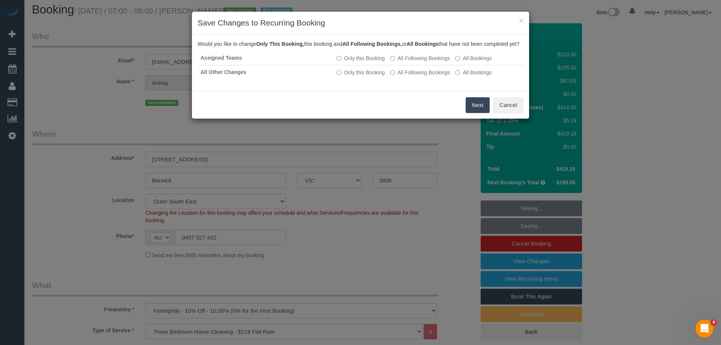
click at [481, 113] on button "Next" at bounding box center [478, 105] width 24 height 16
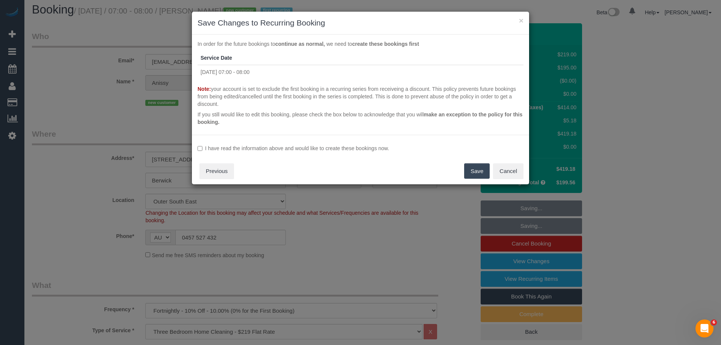
click at [249, 149] on label "I have read the information above and would like to create these bookings now." at bounding box center [361, 149] width 326 height 8
click at [476, 170] on button "Save" at bounding box center [477, 171] width 26 height 16
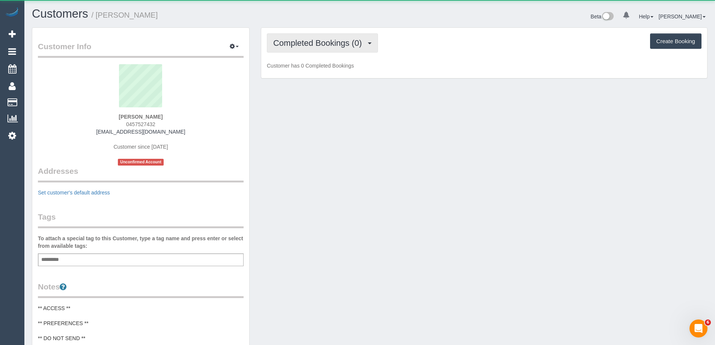
click at [359, 39] on span "Completed Bookings (0)" at bounding box center [319, 42] width 92 height 9
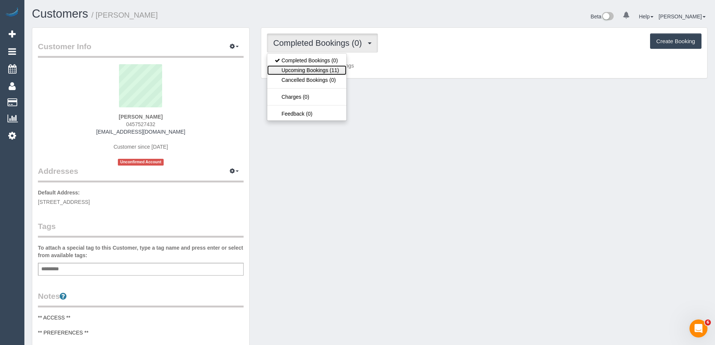
click at [338, 72] on link "Upcoming Bookings (11)" at bounding box center [306, 70] width 79 height 10
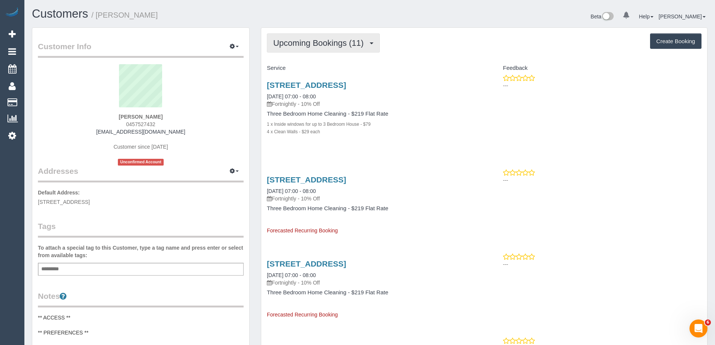
click at [316, 42] on span "Upcoming Bookings (11)" at bounding box center [320, 42] width 94 height 9
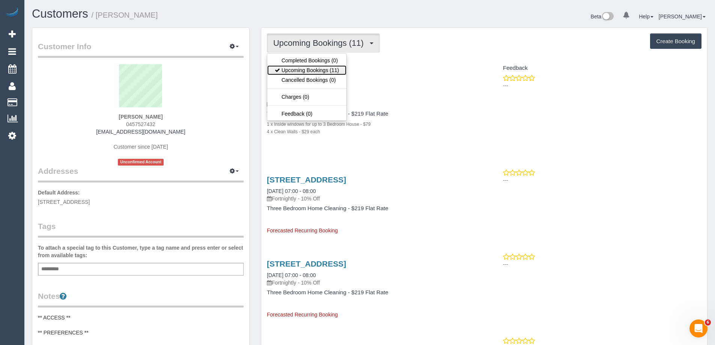
click at [309, 66] on link "Upcoming Bookings (11)" at bounding box center [306, 70] width 79 height 10
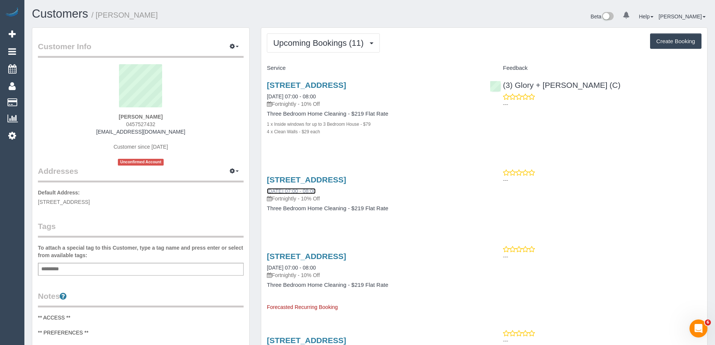
click at [295, 191] on link "[DATE] 07:00 - 08:00" at bounding box center [291, 191] width 49 height 6
click at [316, 95] on link "[DATE] 07:00 - 08:00" at bounding box center [291, 96] width 49 height 6
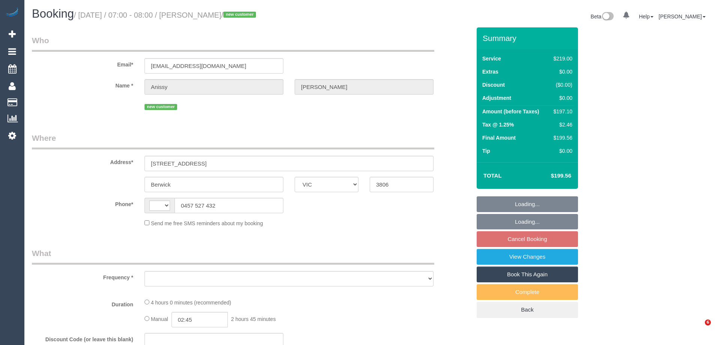
select select "VIC"
select select "string:AU"
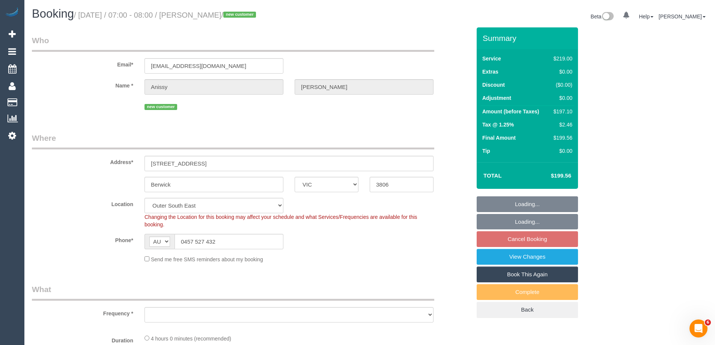
select select "object:533"
select select "number:28"
select select "number:15"
select select "number:18"
select select "number:25"
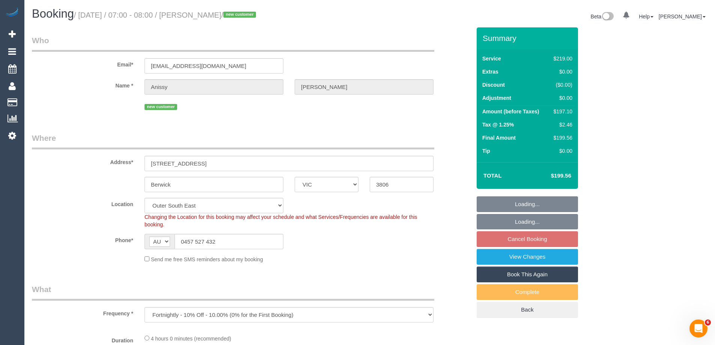
select select "number:33"
select select "number:11"
select select "object:684"
select select "spot1"
select select "string:stripe-pm_1S9ZvC2GScqysDRVmxksfFhw"
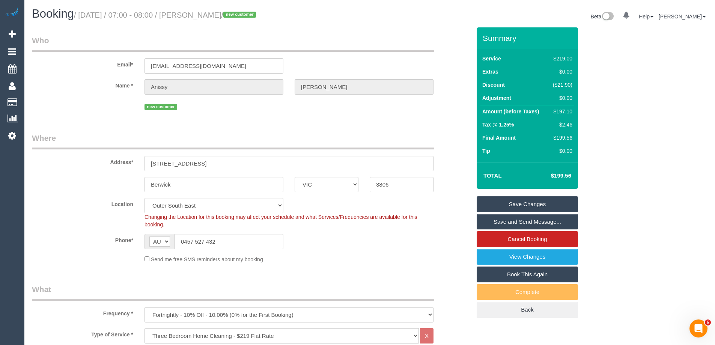
drag, startPoint x: 245, startPoint y: 13, endPoint x: 198, endPoint y: 16, distance: 47.0
click at [198, 16] on small "/ [DATE] / 07:00 - 08:00 / [PERSON_NAME] / new customer" at bounding box center [166, 15] width 184 height 8
click at [437, 217] on div "Changing the Location for this booking may affect your schedule and what Servic…" at bounding box center [289, 220] width 300 height 15
click at [568, 107] on td "$197.10" at bounding box center [561, 113] width 26 height 14
click at [568, 110] on div "$197.10" at bounding box center [561, 112] width 23 height 8
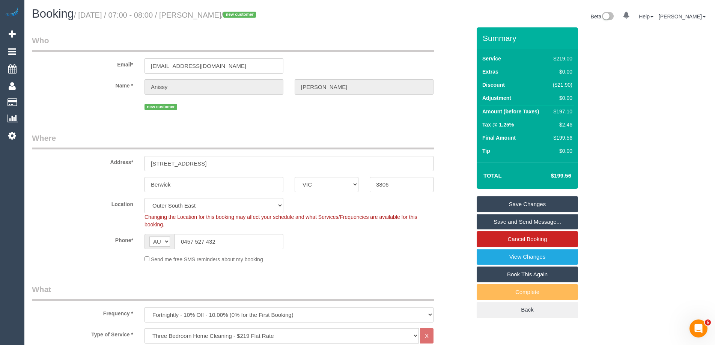
click at [568, 110] on div "$197.10" at bounding box center [561, 112] width 23 height 8
copy div "197.10"
click at [613, 119] on div "Summary Service $219.00 Extras $0.00 Discount ($21.90) Adjustment $0.00 Amount …" at bounding box center [555, 180] width 169 height 306
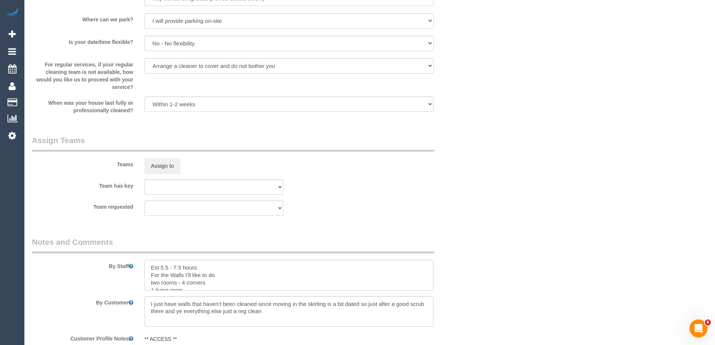
scroll to position [1164, 0]
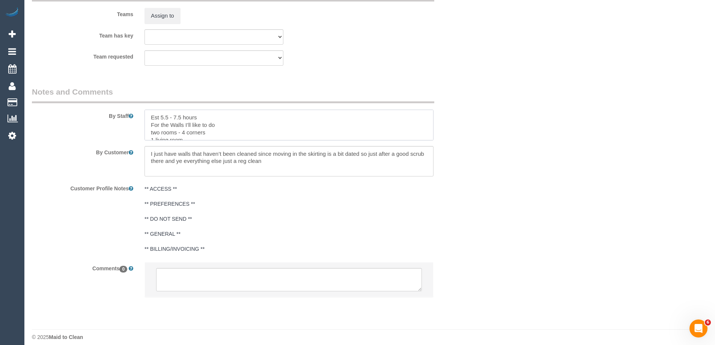
drag, startPoint x: 182, startPoint y: 116, endPoint x: 161, endPoint y: 116, distance: 21.8
click at [161, 116] on textarea at bounding box center [289, 125] width 289 height 31
drag, startPoint x: 199, startPoint y: 115, endPoint x: 192, endPoint y: 115, distance: 7.5
click at [192, 115] on textarea at bounding box center [289, 125] width 289 height 31
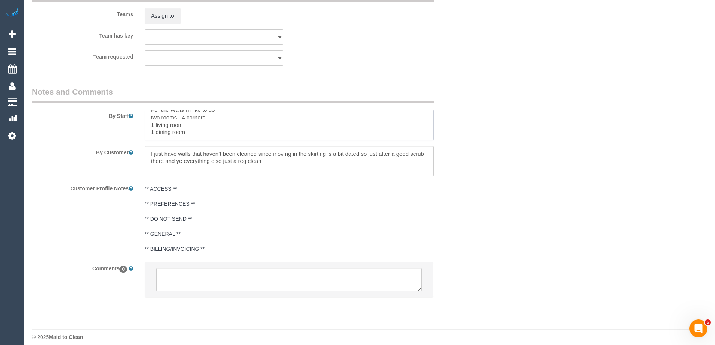
drag, startPoint x: 152, startPoint y: 125, endPoint x: 187, endPoint y: 134, distance: 36.3
click at [187, 134] on textarea at bounding box center [289, 125] width 289 height 31
type textarea "Est 3-3.5 hours"
click at [210, 277] on textarea at bounding box center [289, 279] width 266 height 23
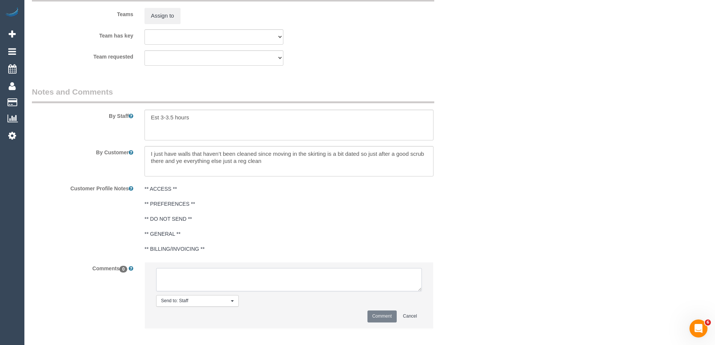
paste textarea "For the Walls I’ll like to do two rooms - 4 corners 1 living room 1 dining room"
type textarea "For the Walls I’ll like to do two rooms - 4 corners 1 living room 1 dining room"
click at [377, 315] on button "Comment" at bounding box center [382, 317] width 29 height 12
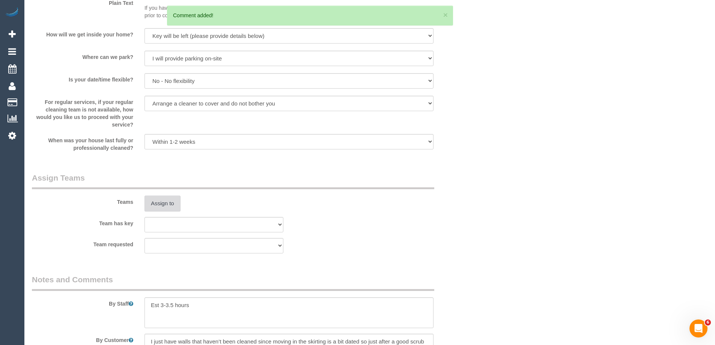
scroll to position [0, 0]
click at [160, 204] on button "Assign to" at bounding box center [163, 204] width 36 height 16
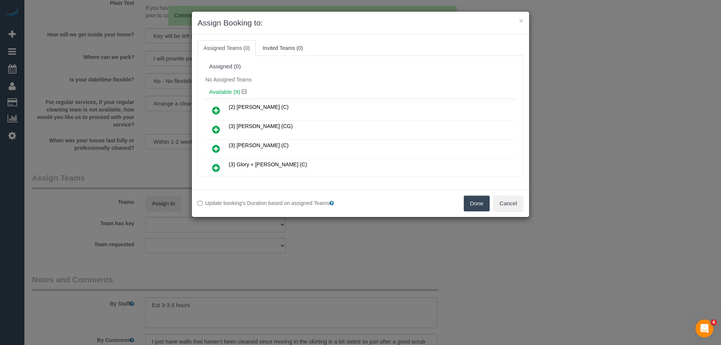
click at [363, 85] on div "Available (9)" at bounding box center [361, 92] width 314 height 14
click at [213, 169] on icon at bounding box center [216, 167] width 8 height 9
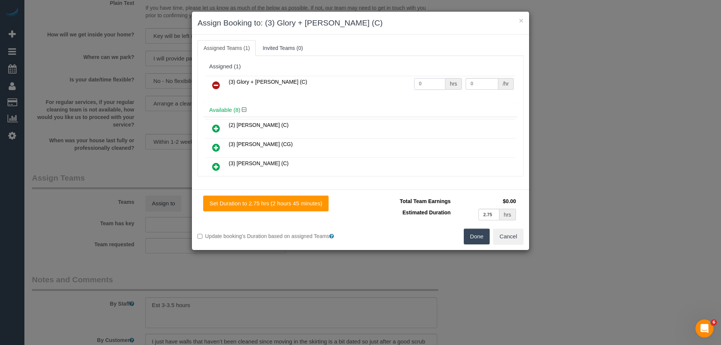
click at [436, 85] on input "0" at bounding box center [429, 84] width 31 height 12
type input "1"
click at [477, 85] on input "0" at bounding box center [482, 84] width 32 height 12
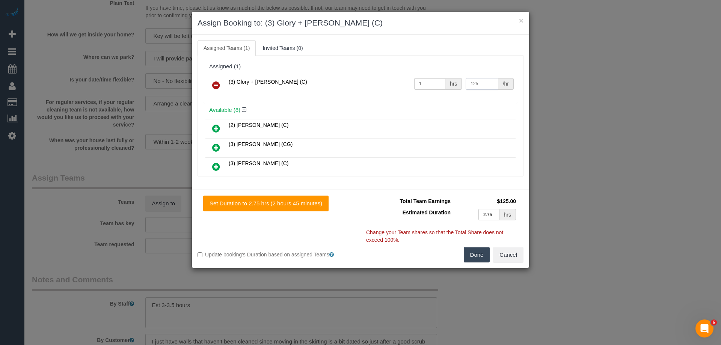
type input "125"
click at [477, 253] on button "Done" at bounding box center [477, 255] width 26 height 16
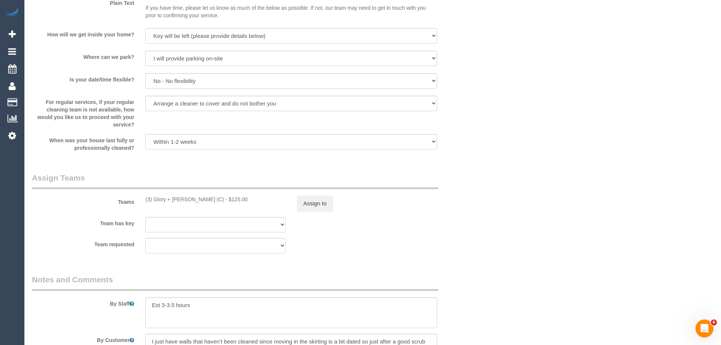
click at [477, 253] on div "× Assign Booking to: (3) Glory + Mary (C) Assigned Teams (1) Invited Teams (0) …" at bounding box center [360, 172] width 721 height 345
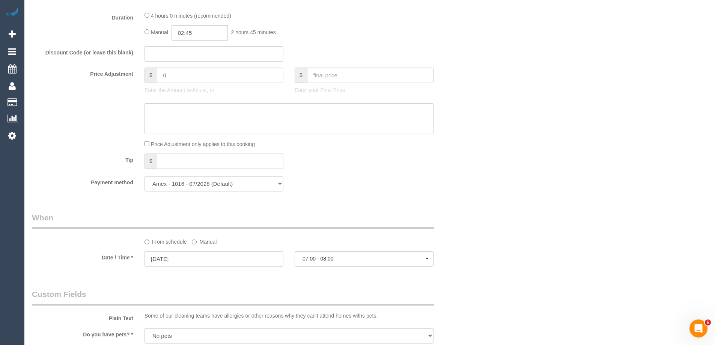
scroll to position [563, 0]
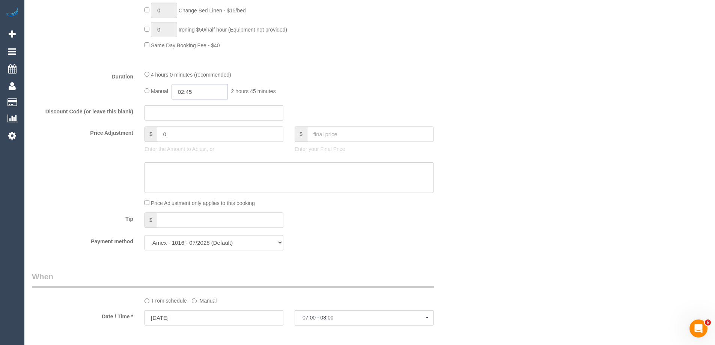
click at [201, 91] on input "02:45" at bounding box center [200, 91] width 56 height 15
click at [193, 124] on li "01:00" at bounding box center [191, 124] width 33 height 10
click at [208, 90] on input "01:00" at bounding box center [200, 91] width 56 height 15
type input "01:"
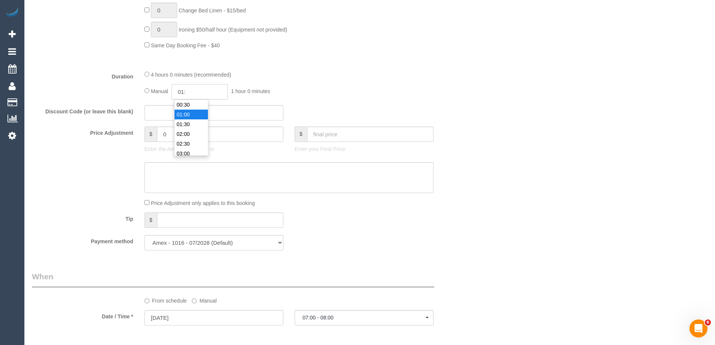
select select "spot24"
type input "01:45"
click at [386, 73] on div "4 hours 0 minutes (recommended)" at bounding box center [289, 74] width 289 height 8
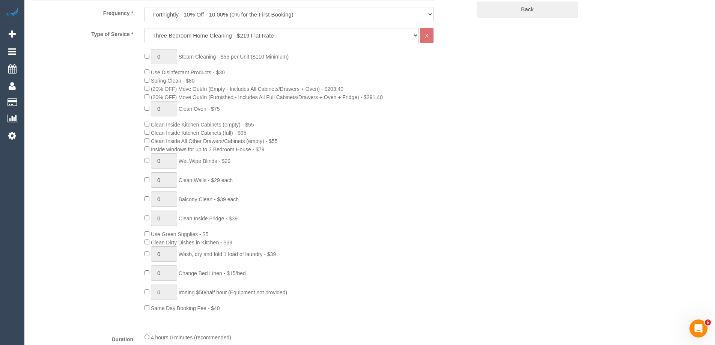
select select "spot47"
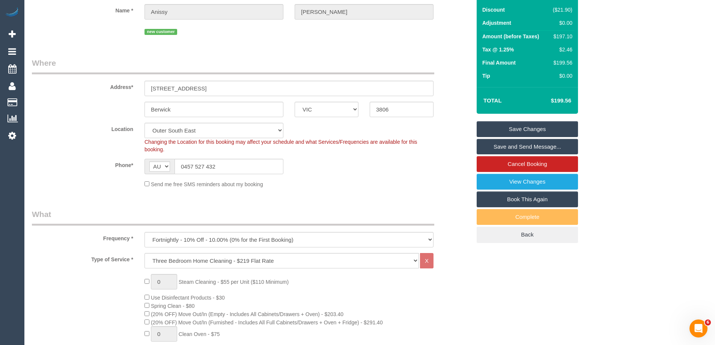
select select "spot70"
click at [411, 190] on fieldset "Where Address* 6 Gretel Place Berwick ACT NSW NT QLD SA TAS VIC WA 3806 Locatio…" at bounding box center [251, 125] width 439 height 136
click at [508, 130] on link "Save Changes" at bounding box center [527, 129] width 101 height 16
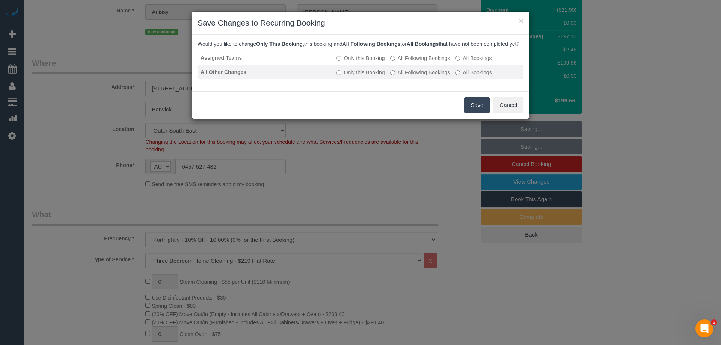
drag, startPoint x: 422, startPoint y: 67, endPoint x: 426, endPoint y: 76, distance: 9.6
click at [422, 62] on label "All Following Bookings" at bounding box center [420, 58] width 60 height 8
click at [427, 76] on label "All Following Bookings" at bounding box center [420, 73] width 60 height 8
click at [473, 112] on button "Save" at bounding box center [477, 105] width 26 height 16
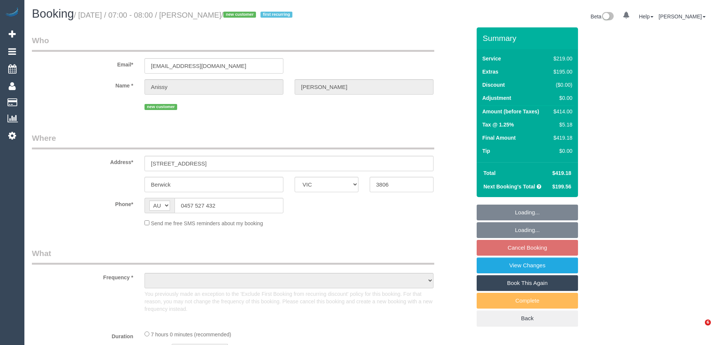
select select "VIC"
select select "string:stripe-pm_1S9ZvC2GScqysDRVmxksfFhw"
select select "number:28"
select select "number:15"
select select "number:18"
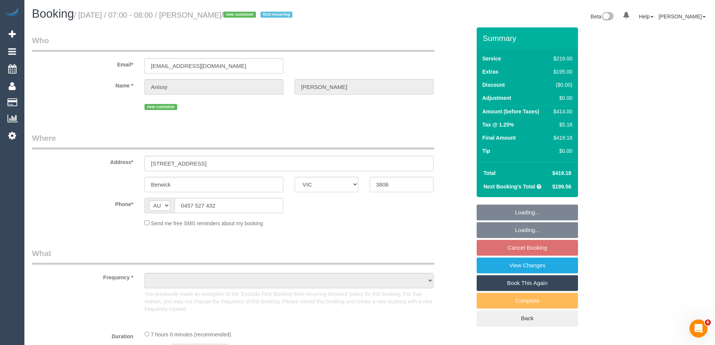
select select "number:25"
select select "number:33"
select select "number:11"
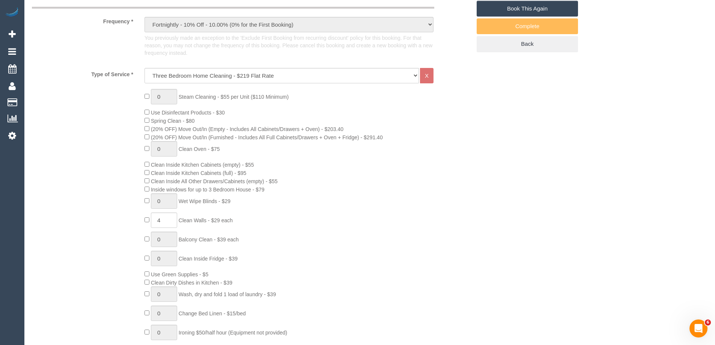
select select "object:1215"
select select "spot1"
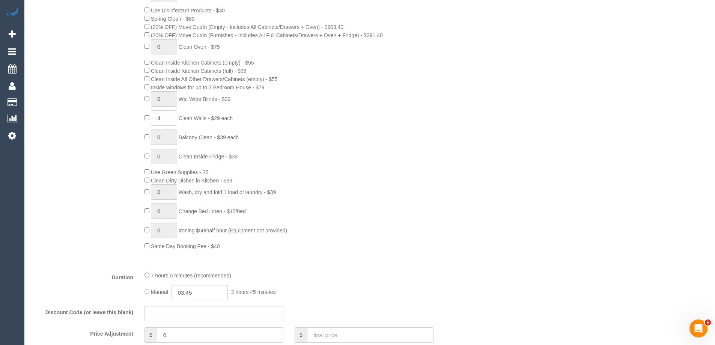
scroll to position [413, 0]
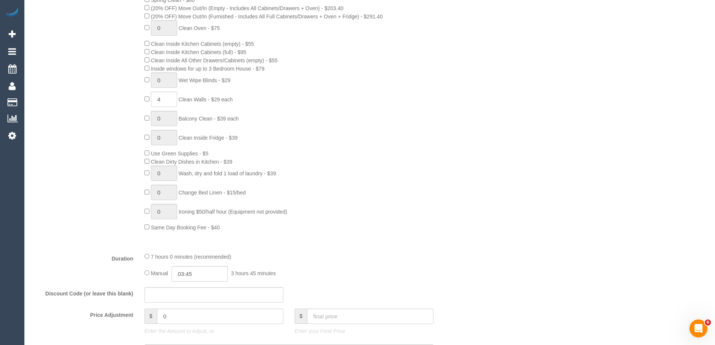
click at [360, 204] on div "0 Steam Cleaning - $55 per Unit ($110 Minimum) Use Disinfectant Products - $30 …" at bounding box center [308, 99] width 338 height 263
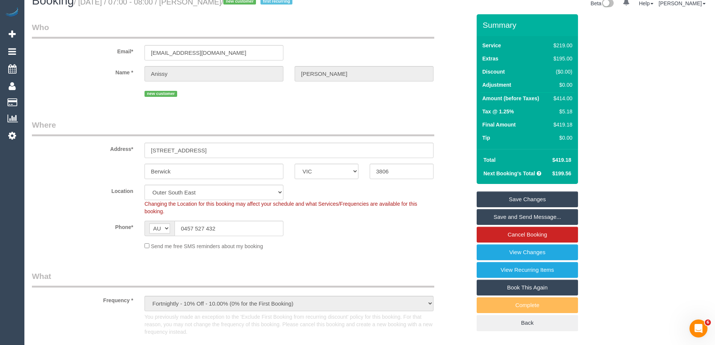
scroll to position [0, 0]
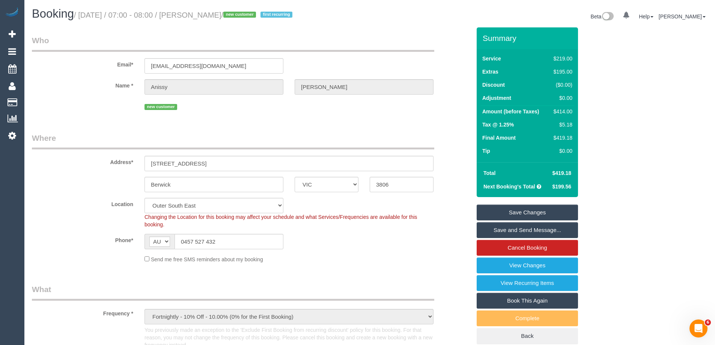
click at [342, 23] on div "Booking / October 06, 2025 / 07:00 - 08:00 / Anissy Wassef / new customer first…" at bounding box center [198, 16] width 344 height 16
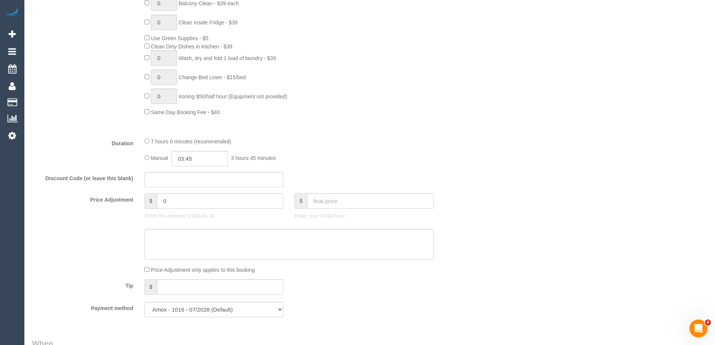
scroll to position [864, 0]
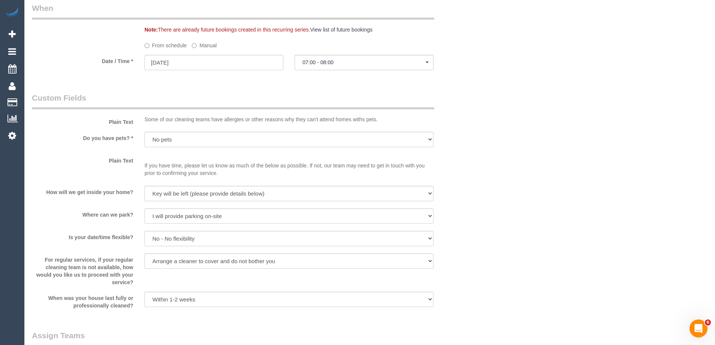
click at [210, 44] on label "Manual" at bounding box center [204, 44] width 25 height 10
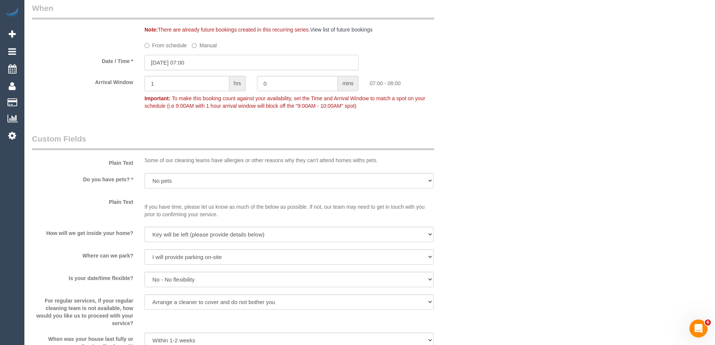
click at [202, 64] on input "06/10/2025 07:00" at bounding box center [252, 62] width 214 height 15
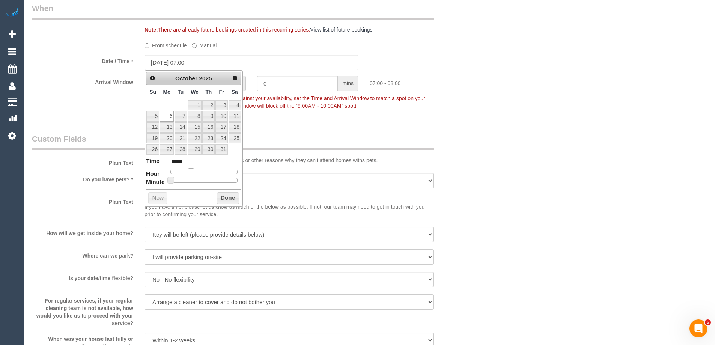
type input "06/10/2025 08:00"
type input "*****"
click at [195, 173] on span at bounding box center [193, 171] width 7 height 7
click at [226, 198] on button "Done" at bounding box center [228, 198] width 22 height 12
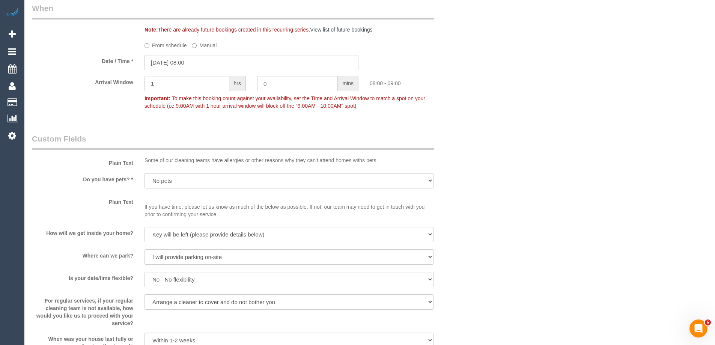
click at [559, 169] on div "Who Email* [EMAIL_ADDRESS][DOMAIN_NAME] Name * Anissy Wassef new customer Where…" at bounding box center [370, 134] width 676 height 1941
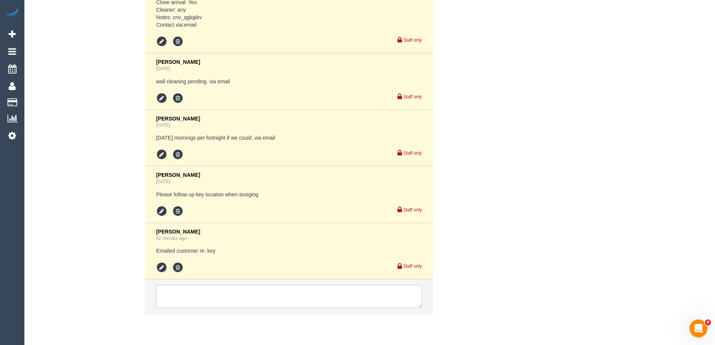
scroll to position [1649, 0]
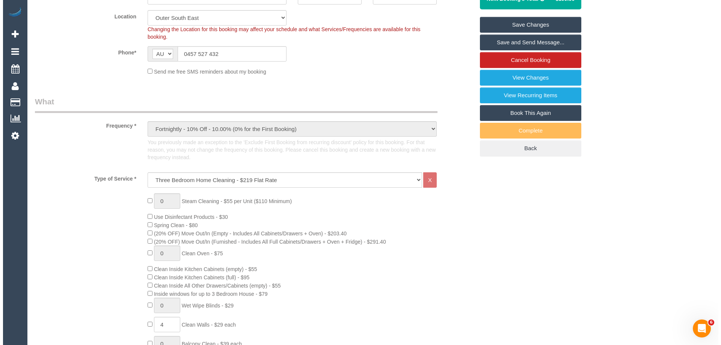
scroll to position [0, 0]
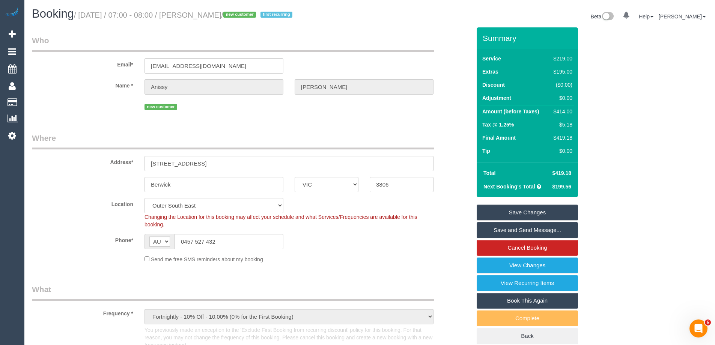
click at [532, 211] on link "Save Changes" at bounding box center [527, 213] width 101 height 16
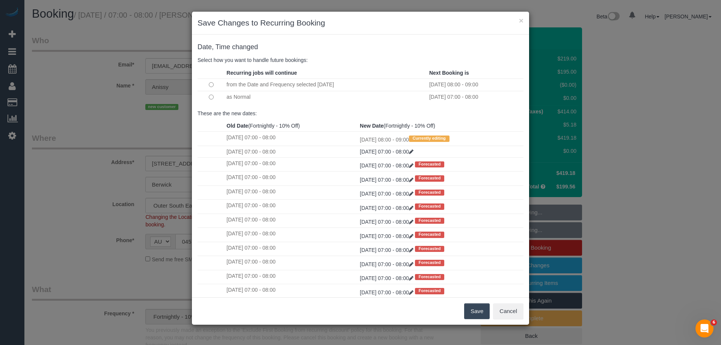
click at [476, 310] on button "Save" at bounding box center [477, 311] width 26 height 16
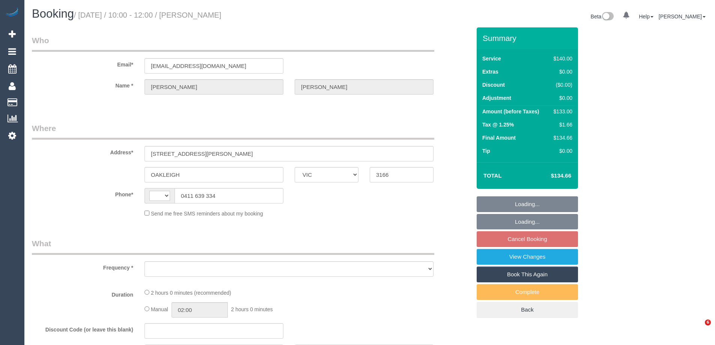
select select "VIC"
select select "string:AU"
select select "object:676"
select select "string:stripe-pm_1NLEDv2GScqysDRVOlLXiYlA"
select select "number:29"
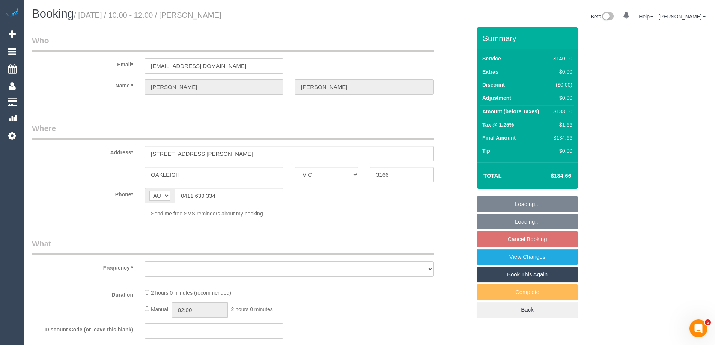
select select "number:14"
select select "number:18"
select select "number:24"
select select "number:34"
select select "number:26"
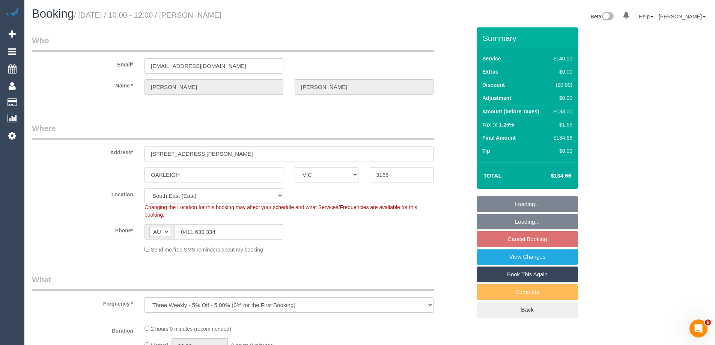
select select "object:845"
select select "spot3"
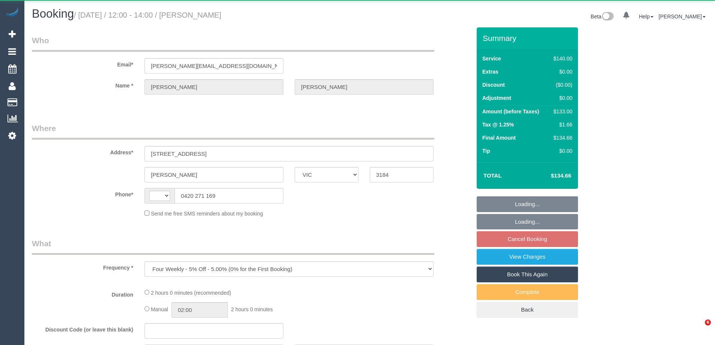
select select "VIC"
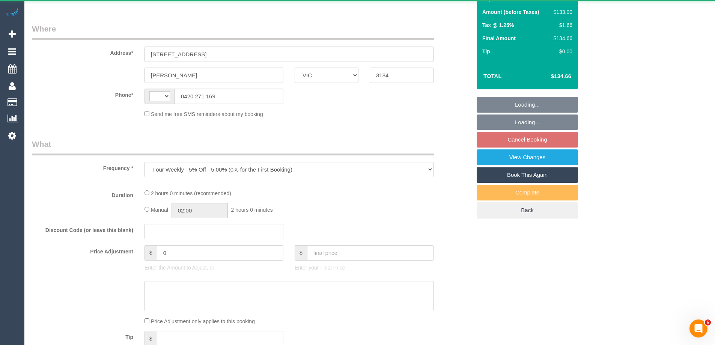
scroll to position [253, 0]
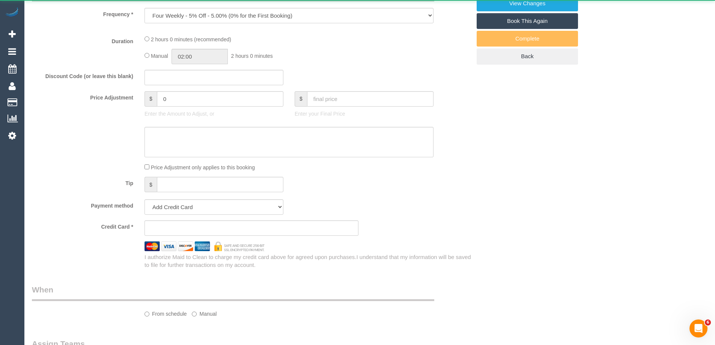
select select "string:AU"
select select "string:stripe-pm_1Ol27Z2GScqysDRVbYo0yjZC"
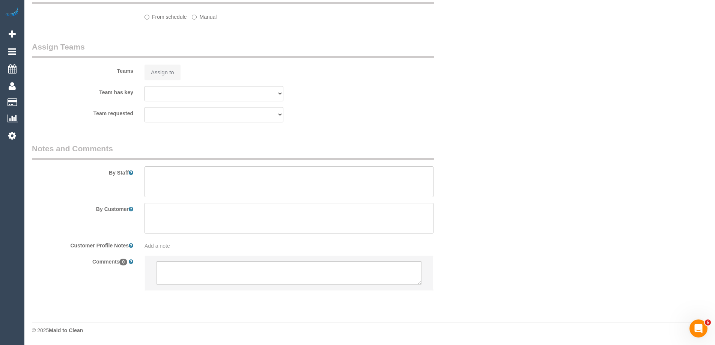
select select "number:28"
select select "number:14"
select select "number:19"
select select "number:22"
select select "number:33"
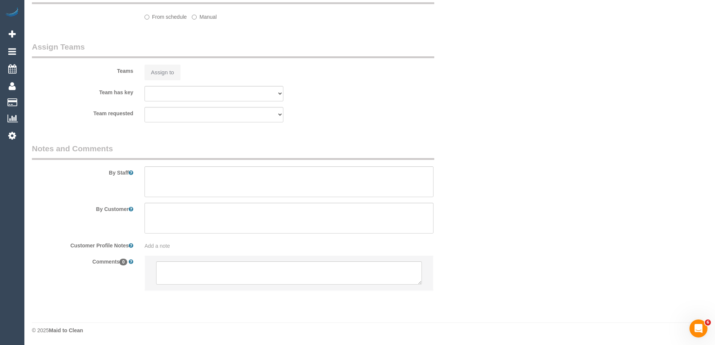
select select "number:26"
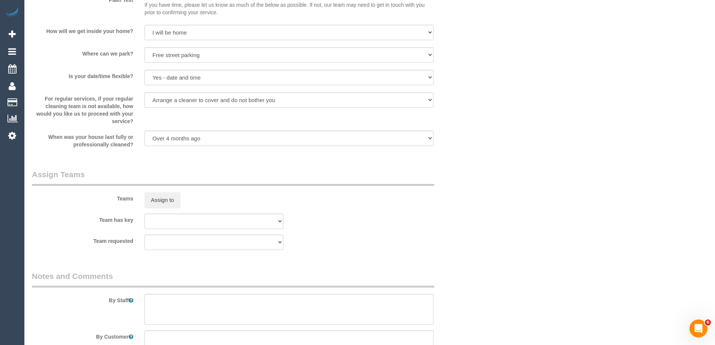
select select "spot3"
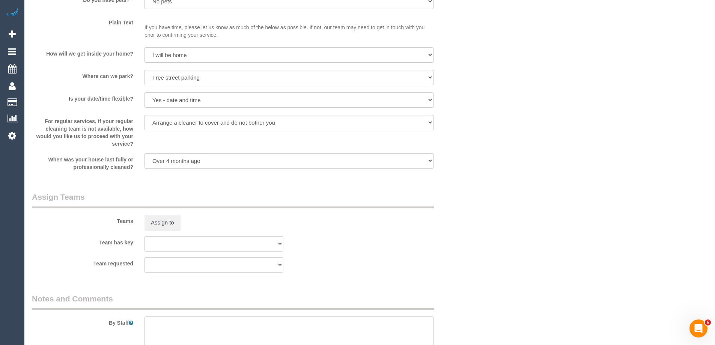
scroll to position [952, 0]
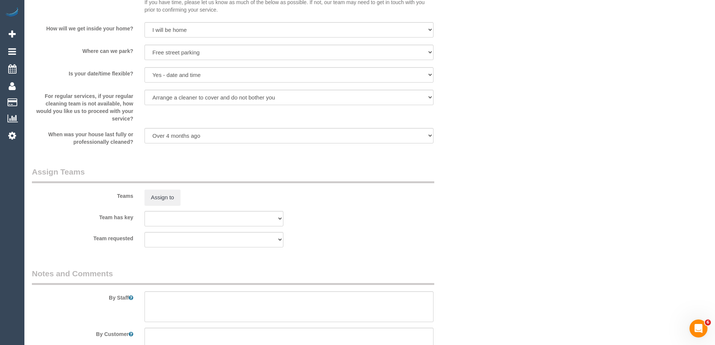
select select "object:1445"
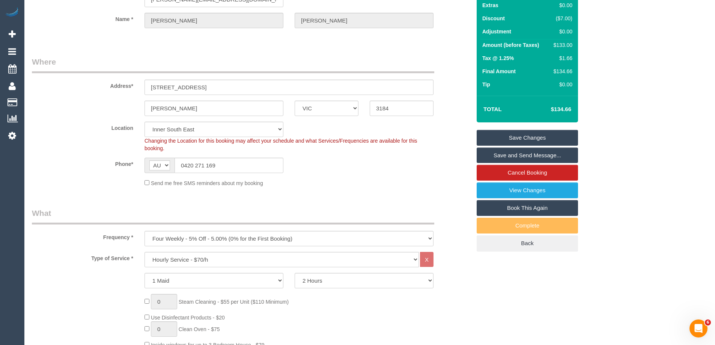
scroll to position [0, 0]
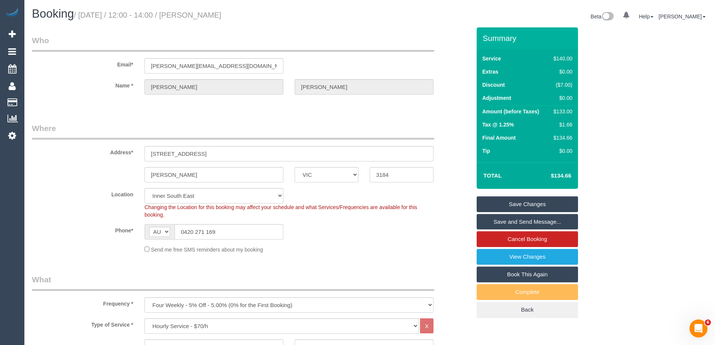
click at [198, 18] on h1 "Booking / October 06, 2025 / 12:00 - 14:00 / David Whyte" at bounding box center [198, 14] width 332 height 13
click at [80, 220] on sui-booking-location "Location Office City East (North) East (South) Inner East Inner North (East) In…" at bounding box center [251, 220] width 439 height 65
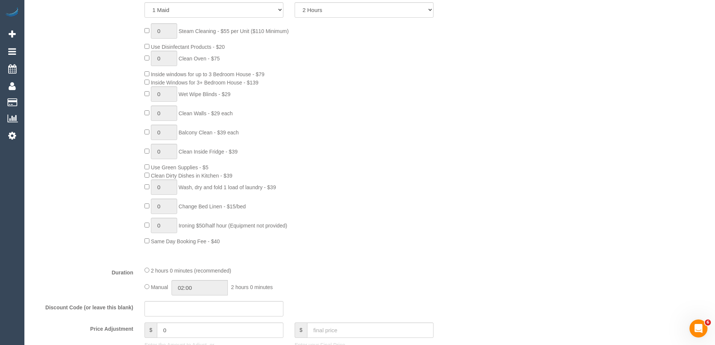
scroll to position [338, 0]
click at [465, 143] on div "0 Steam Cleaning - $55 per Unit ($110 Minimum) Use Disinfectant Products - $20 …" at bounding box center [308, 134] width 338 height 222
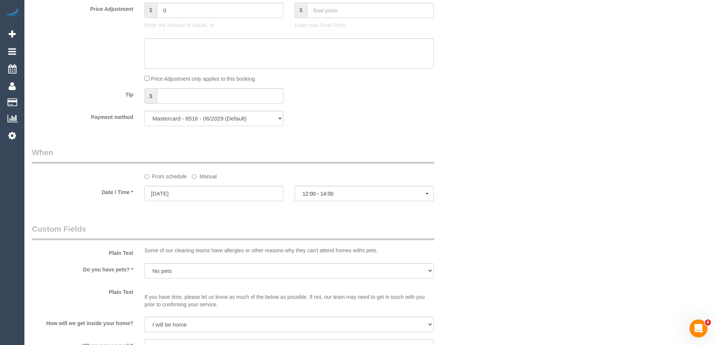
scroll to position [676, 0]
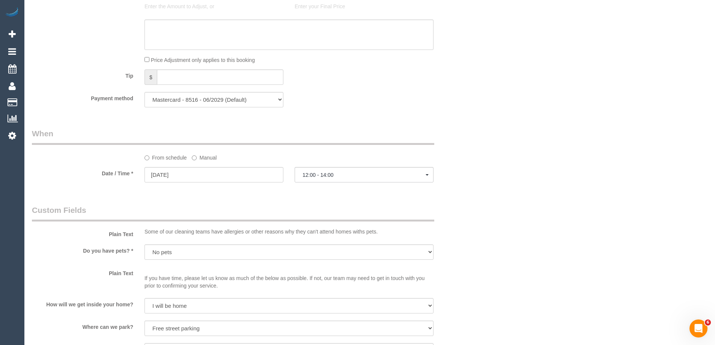
click at [203, 160] on label "Manual" at bounding box center [204, 156] width 25 height 10
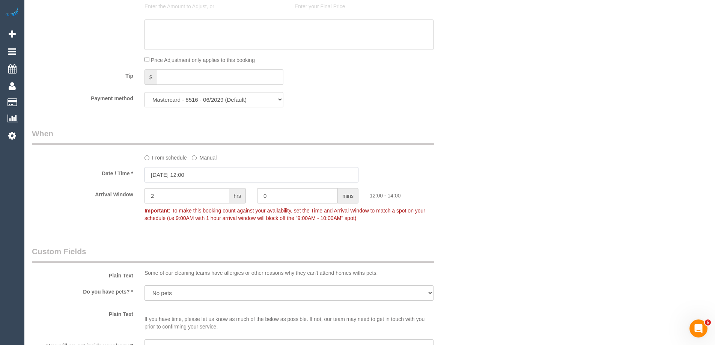
click at [202, 178] on input "06/10/2025 12:00" at bounding box center [252, 174] width 214 height 15
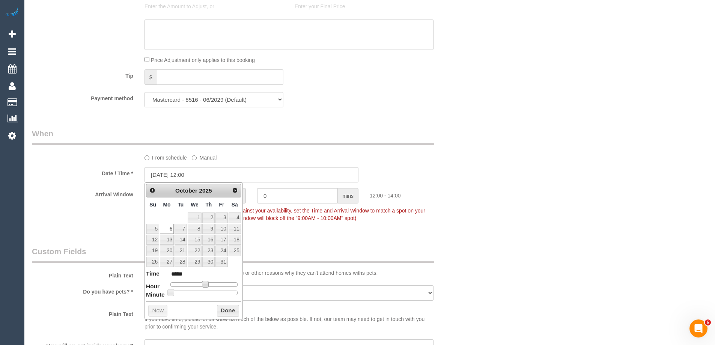
type input "06/10/2025 11:00"
type input "*****"
type input "06/10/2025 10:00"
type input "*****"
drag, startPoint x: 206, startPoint y: 285, endPoint x: 200, endPoint y: 284, distance: 6.1
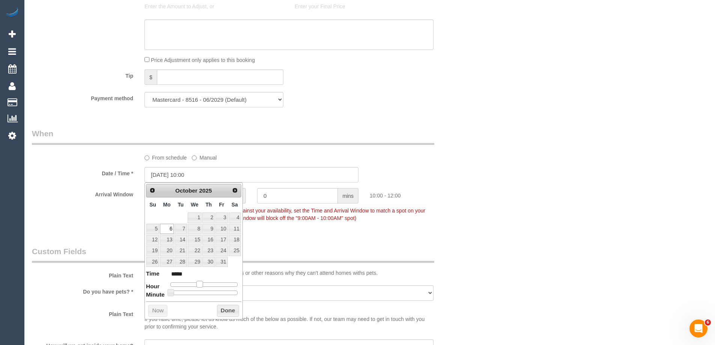
click at [200, 284] on span at bounding box center [199, 284] width 7 height 7
click at [225, 315] on button "Done" at bounding box center [228, 311] width 22 height 12
click at [554, 170] on div "Who Email* david.whyte8@outlook.com Name * David Whyte Where Address* 95 Spray …" at bounding box center [370, 57] width 676 height 1410
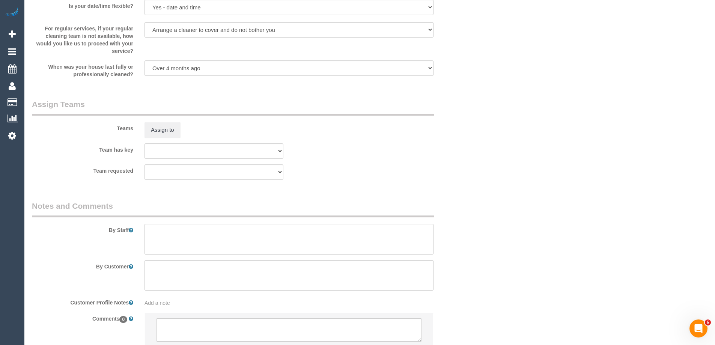
scroll to position [1118, 0]
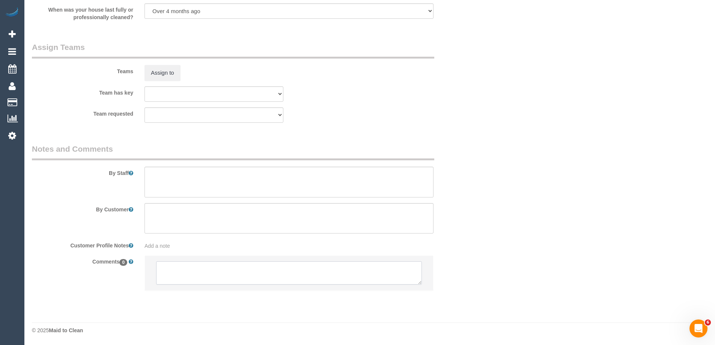
click at [198, 273] on textarea at bounding box center [289, 272] width 266 height 23
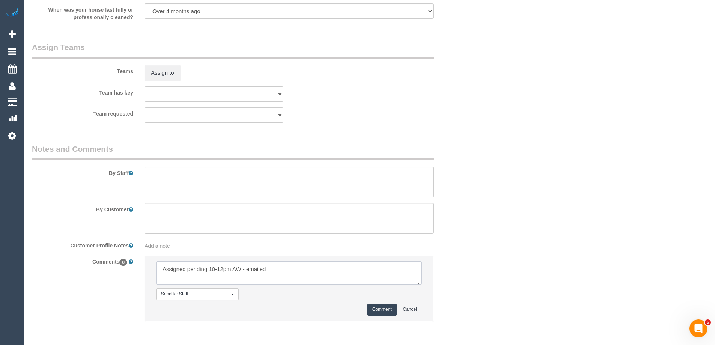
type textarea "Assigned pending 10-12pm AW - emailed"
click at [378, 315] on button "Comment" at bounding box center [382, 310] width 29 height 12
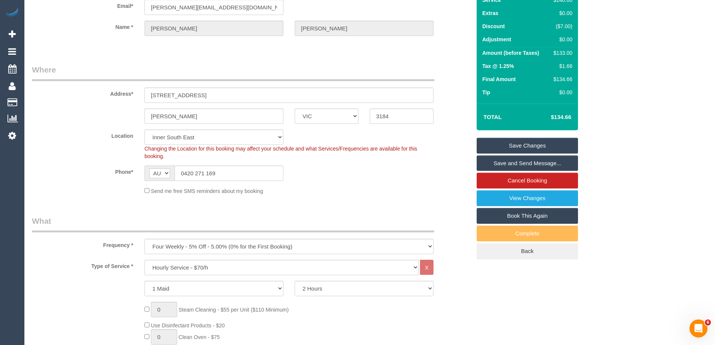
scroll to position [0, 0]
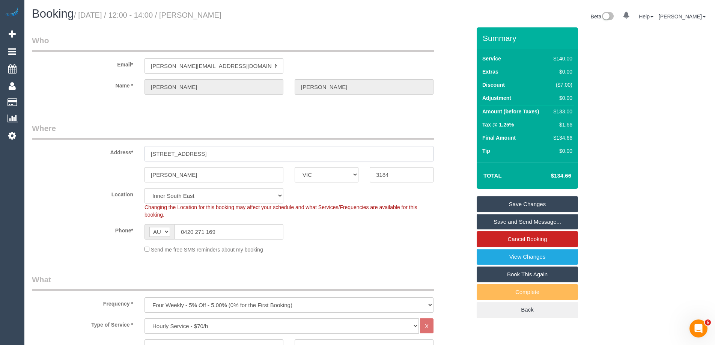
drag, startPoint x: 192, startPoint y: 155, endPoint x: 127, endPoint y: 150, distance: 65.5
click at [127, 150] on div "Address* 95 Spray Street, 8" at bounding box center [251, 142] width 451 height 39
click at [99, 164] on sui-booking-address "Address* 95 Spray Street, 8 Elwood ACT NSW NT QLD SA TAS VIC WA 3184" at bounding box center [251, 153] width 439 height 60
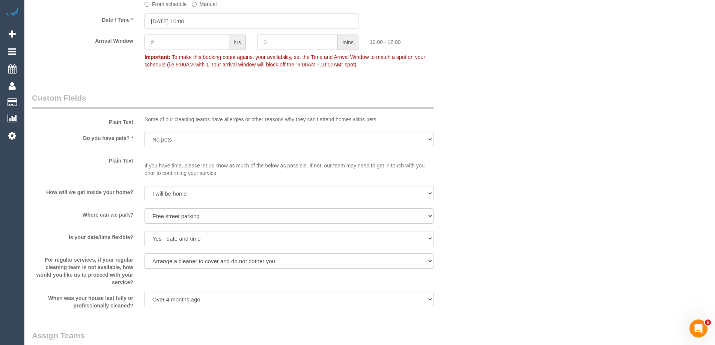
scroll to position [901, 0]
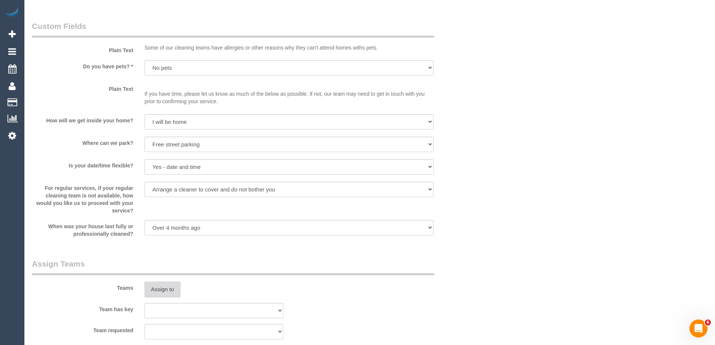
click at [172, 293] on button "Assign to" at bounding box center [163, 290] width 36 height 16
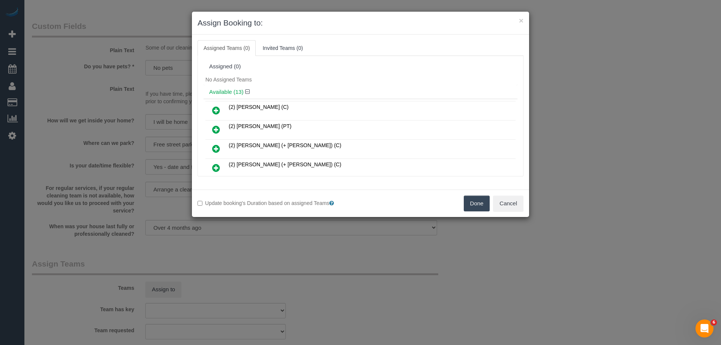
click at [216, 107] on icon at bounding box center [216, 110] width 8 height 9
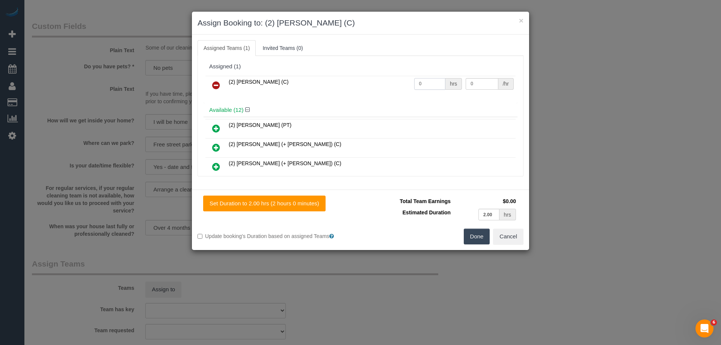
click at [438, 84] on input "0" at bounding box center [429, 84] width 31 height 12
type input "2"
click at [475, 86] on input "0" at bounding box center [482, 84] width 32 height 12
type input "37.5"
click at [478, 239] on button "Done" at bounding box center [477, 237] width 26 height 16
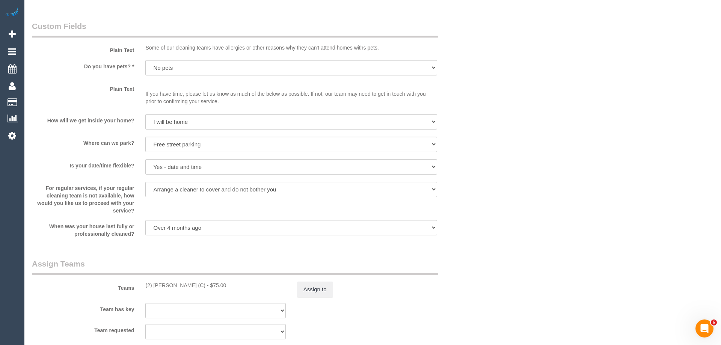
click at [478, 239] on div "× Assign Booking to: (2) Anita Jamieson (C) Assigned Teams (1) Invited Teams (0…" at bounding box center [360, 172] width 721 height 345
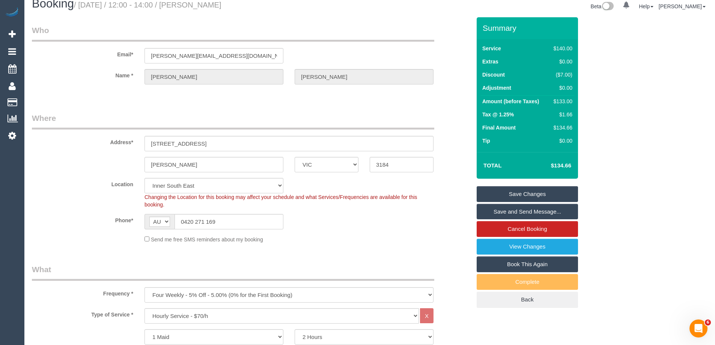
scroll to position [0, 0]
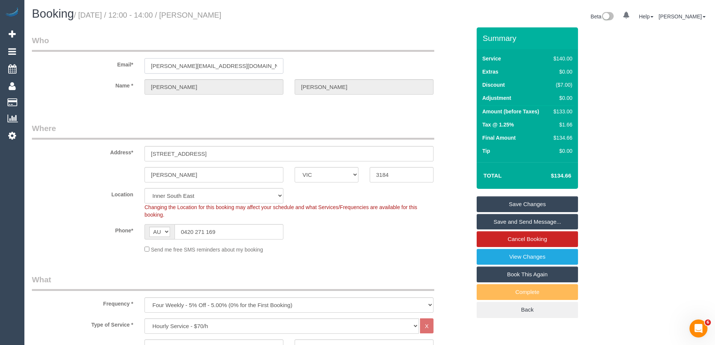
click at [184, 62] on input "david.whyte8@outlook.com" at bounding box center [214, 65] width 139 height 15
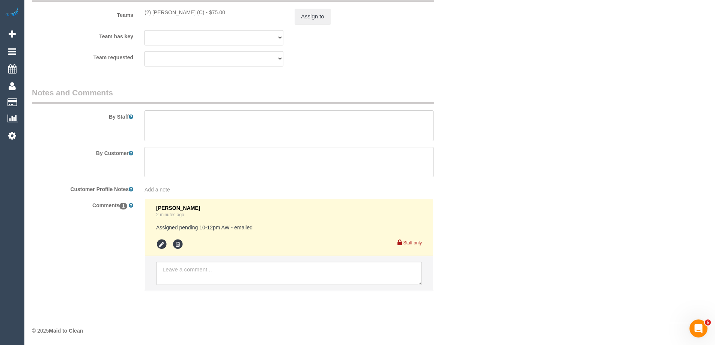
scroll to position [1175, 0]
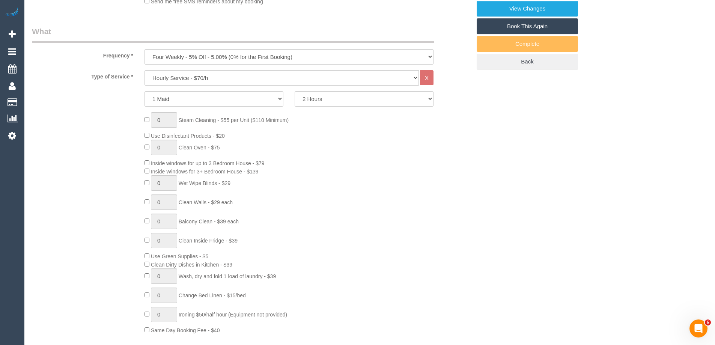
scroll to position [48, 0]
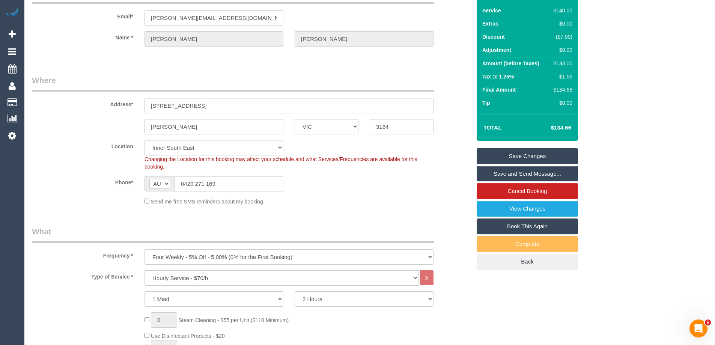
click at [537, 155] on link "Save Changes" at bounding box center [527, 156] width 101 height 16
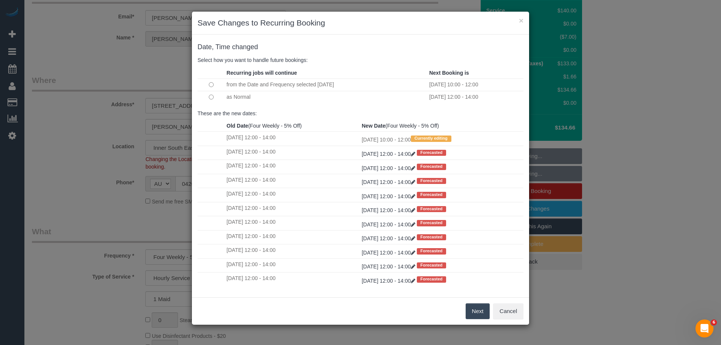
click at [476, 312] on button "Next" at bounding box center [478, 311] width 24 height 16
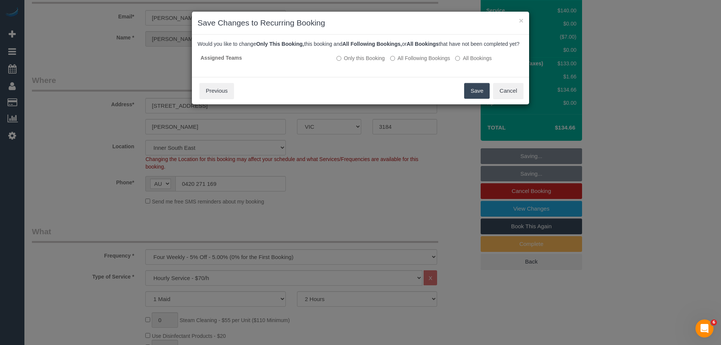
click at [475, 99] on button "Save" at bounding box center [477, 91] width 26 height 16
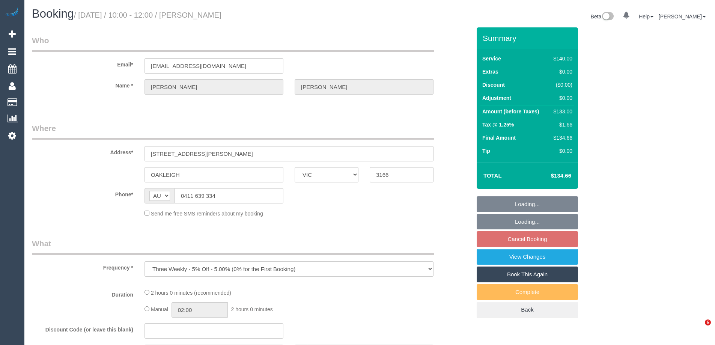
select select "VIC"
select select "string:stripe-pm_1NLEDv2GScqysDRVOlLXiYlA"
select select "number:29"
select select "number:14"
select select "number:18"
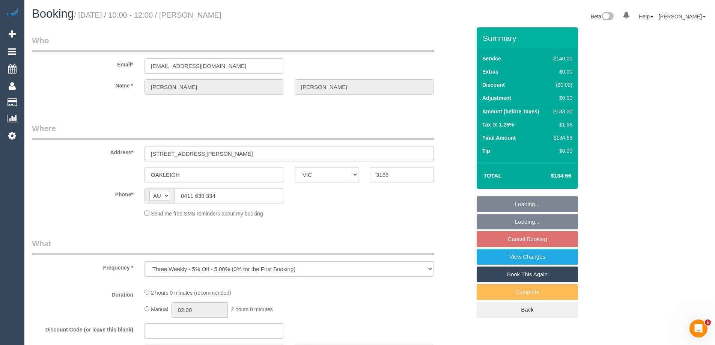
select select "number:24"
select select "number:34"
select select "number:26"
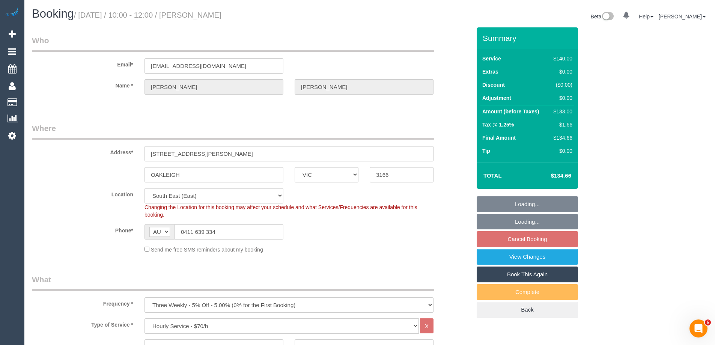
select select "object:845"
select select "spot3"
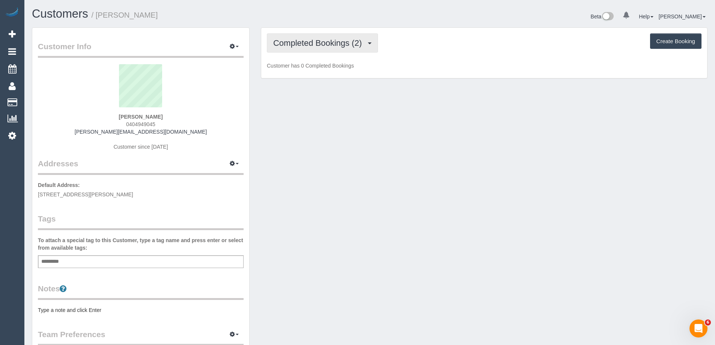
click at [311, 39] on span "Completed Bookings (2)" at bounding box center [319, 42] width 92 height 9
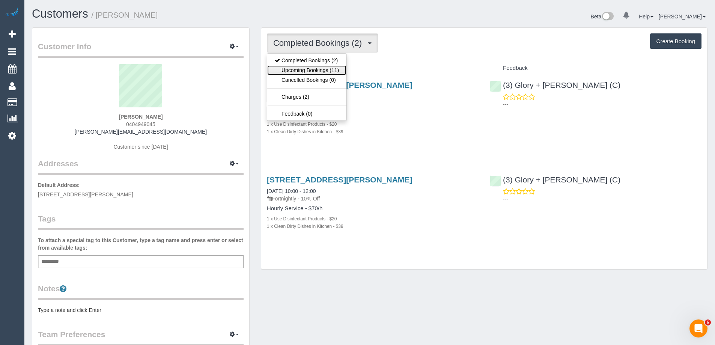
click at [318, 70] on link "Upcoming Bookings (11)" at bounding box center [306, 70] width 79 height 10
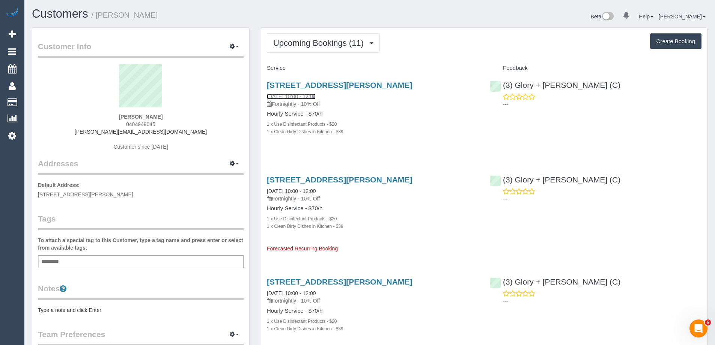
click at [310, 95] on link "06/10/2025 10:00 - 12:00" at bounding box center [291, 96] width 49 height 6
drag, startPoint x: 157, startPoint y: 125, endPoint x: 123, endPoint y: 124, distance: 34.5
click at [123, 124] on div "John Gerardos 0404949045 john@johnws.net Customer since 2025" at bounding box center [141, 111] width 206 height 94
click at [177, 138] on div "John Gerardos 0404949045 john@johnws.net Customer since 2025" at bounding box center [141, 111] width 206 height 94
drag, startPoint x: 180, startPoint y: 133, endPoint x: 110, endPoint y: 132, distance: 70.2
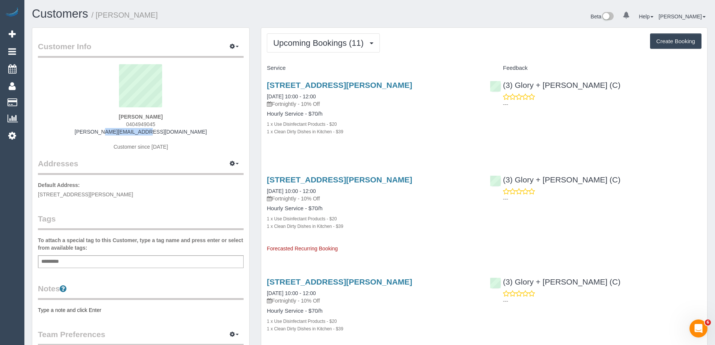
click at [110, 132] on div "John Gerardos 0404949045 john@johnws.net Customer since 2025" at bounding box center [141, 111] width 206 height 94
click at [187, 113] on div "John Gerardos 0404949045 john@johnws.net Customer since 2025" at bounding box center [141, 111] width 206 height 94
drag, startPoint x: 163, startPoint y: 122, endPoint x: 123, endPoint y: 126, distance: 40.1
click at [117, 125] on div "John Gerardos 0404949045 john@johnws.net Customer since 2025" at bounding box center [141, 111] width 206 height 94
copy span "0404949045"
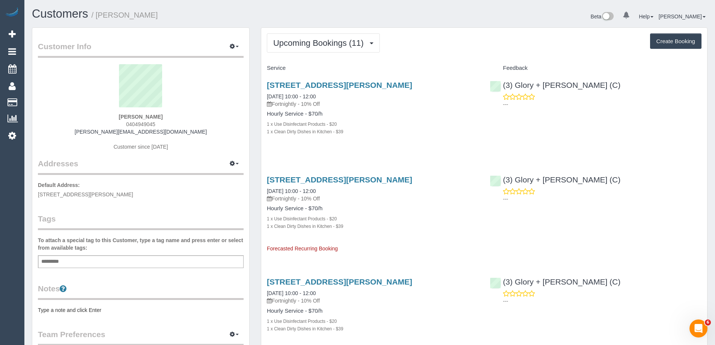
copy span "0404949045"
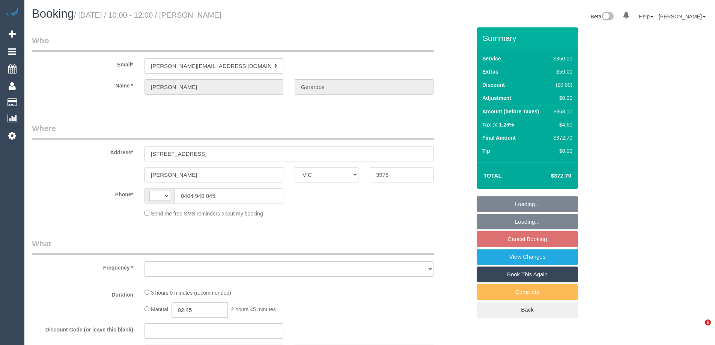
select select "VIC"
select select "string:AU"
select select "object:528"
select select "string:stripe-pm_1S3npw2GScqysDRVMyCt39Ei"
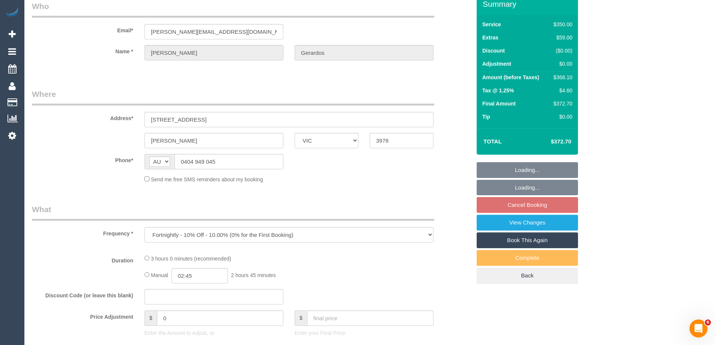
select select "2"
select select "150"
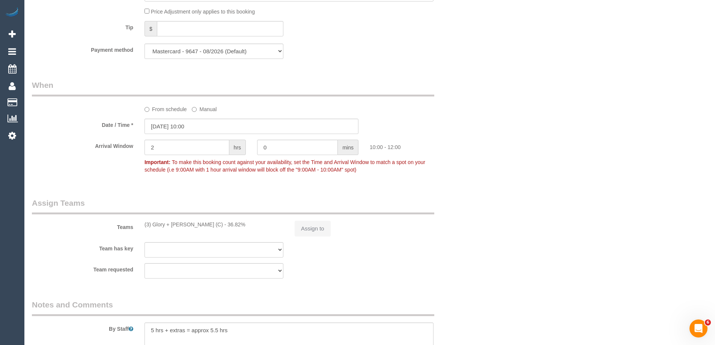
select select "object:715"
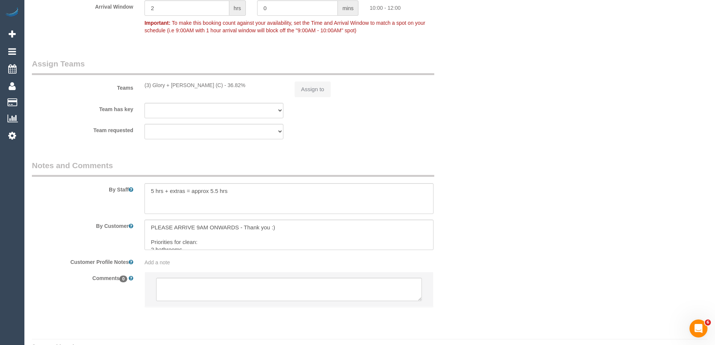
select select "number:28"
select select "number:14"
select select "number:19"
select select "number:22"
select select "number:34"
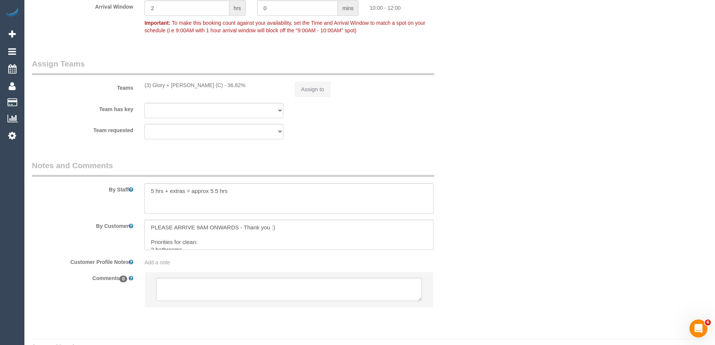
select select "number:13"
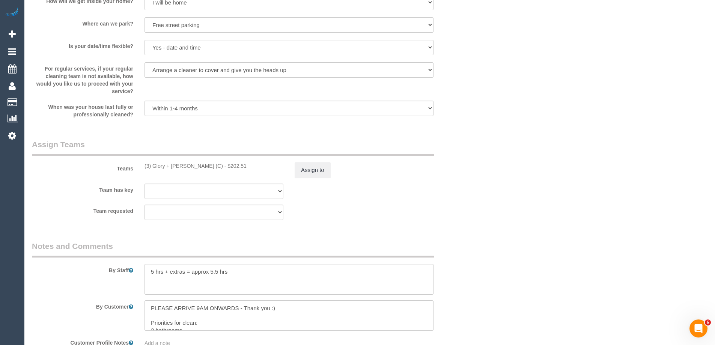
scroll to position [1118, 0]
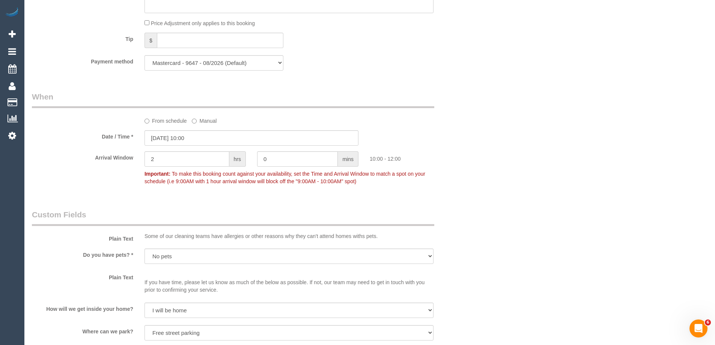
scroll to position [713, 0]
click at [177, 137] on input "[DATE] 10:00" at bounding box center [252, 137] width 214 height 15
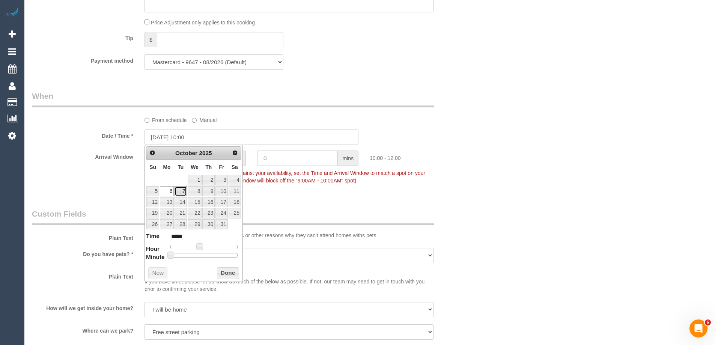
click at [182, 193] on link "7" at bounding box center [181, 191] width 12 height 10
type input "[DATE] 10:00"
click at [229, 271] on button "Done" at bounding box center [228, 273] width 22 height 12
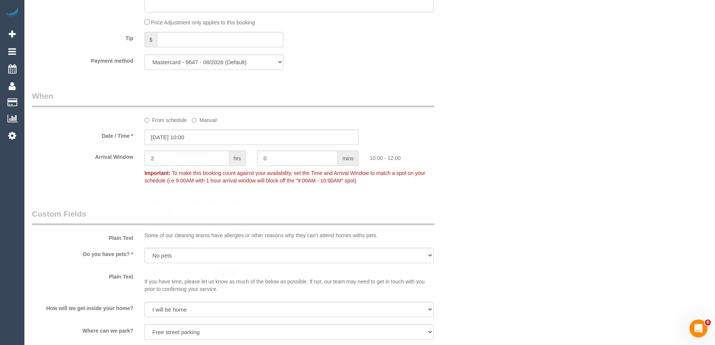
click at [507, 194] on div "Who Email* [PERSON_NAME][EMAIL_ADDRESS][DOMAIN_NAME] Name * [PERSON_NAME] Gerar…" at bounding box center [370, 19] width 676 height 1410
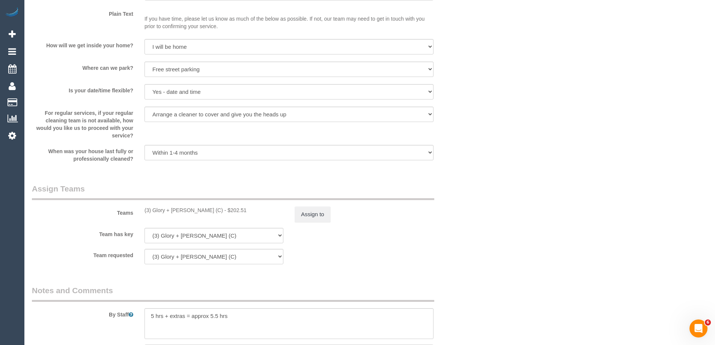
scroll to position [1118, 0]
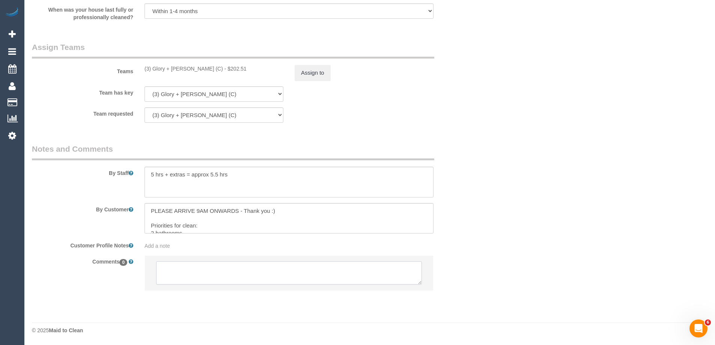
click at [275, 270] on textarea at bounding box center [289, 272] width 266 height 23
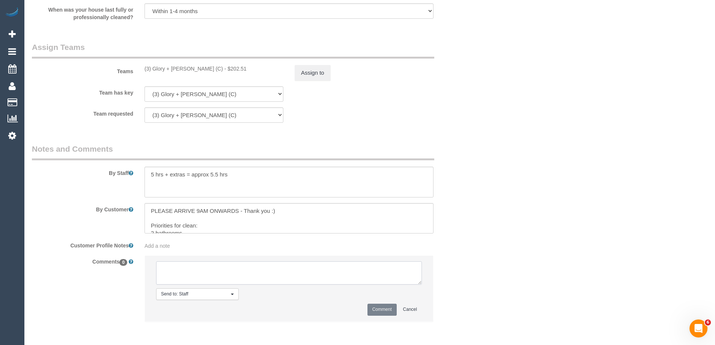
paste textarea "Cleaner(s) Unassigned: Reason Unassigned: One Off/Ongoing: Flexibility: Close a…"
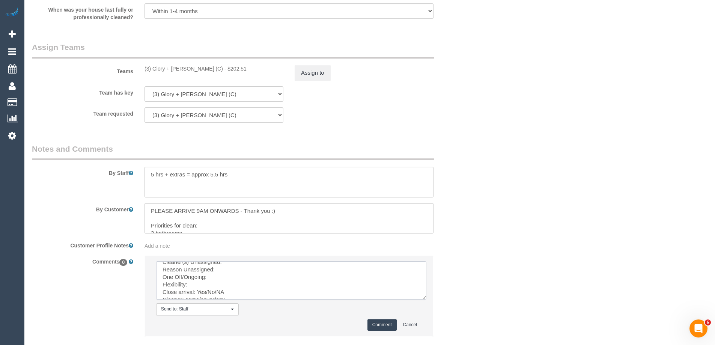
scroll to position [0, 0]
drag, startPoint x: 421, startPoint y: 282, endPoint x: 428, endPoint y: 332, distance: 50.9
click at [427, 300] on textarea at bounding box center [291, 280] width 270 height 38
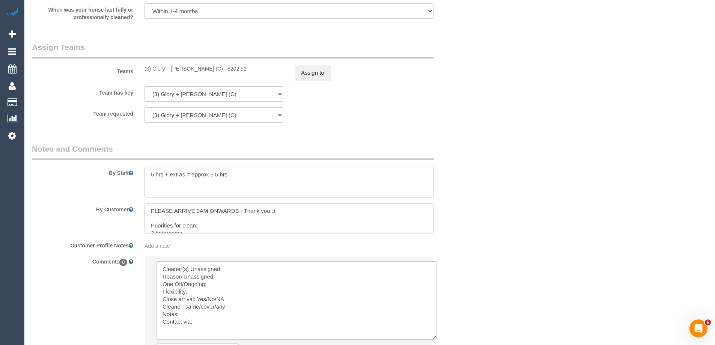
click at [231, 275] on textarea at bounding box center [296, 300] width 280 height 78
click at [239, 269] on textarea at bounding box center [296, 300] width 280 height 78
drag, startPoint x: 240, startPoint y: 268, endPoint x: 228, endPoint y: 267, distance: 11.7
click at [228, 267] on textarea at bounding box center [296, 300] width 280 height 78
click at [231, 272] on textarea at bounding box center [296, 300] width 280 height 78
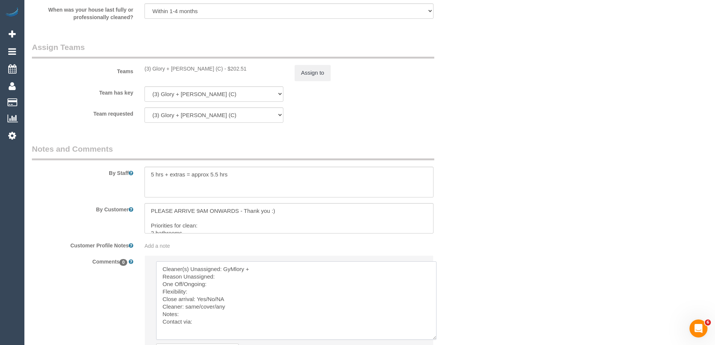
drag, startPoint x: 255, startPoint y: 269, endPoint x: 245, endPoint y: 270, distance: 9.8
click at [228, 269] on textarea at bounding box center [296, 300] width 280 height 78
click at [230, 278] on textarea at bounding box center [296, 300] width 280 height 78
click at [214, 282] on textarea at bounding box center [296, 300] width 280 height 78
click at [198, 293] on textarea at bounding box center [296, 300] width 280 height 78
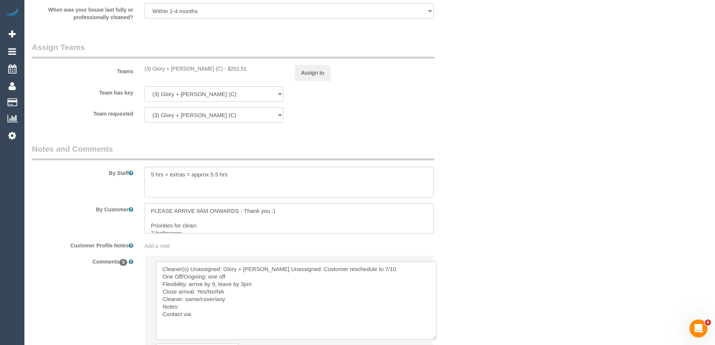
drag, startPoint x: 228, startPoint y: 299, endPoint x: 162, endPoint y: 299, distance: 66.5
click at [162, 299] on textarea at bounding box center [296, 300] width 280 height 78
click at [163, 304] on textarea at bounding box center [296, 300] width 280 height 78
click at [186, 307] on textarea at bounding box center [296, 300] width 280 height 78
drag, startPoint x: 162, startPoint y: 308, endPoint x: 156, endPoint y: 306, distance: 5.7
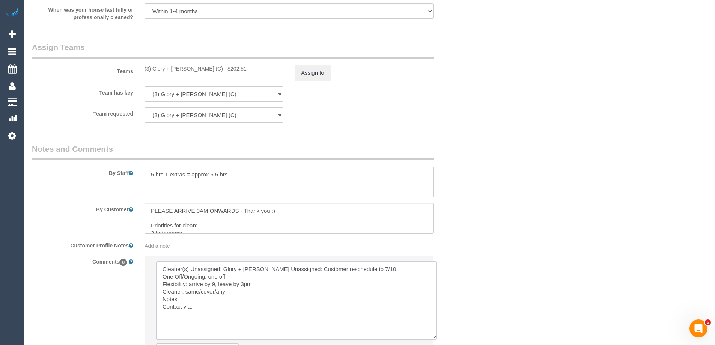
click at [156, 306] on textarea at bounding box center [296, 300] width 280 height 78
click at [195, 309] on textarea at bounding box center [296, 300] width 280 height 78
click at [195, 305] on textarea at bounding box center [296, 300] width 280 height 78
click at [305, 308] on textarea at bounding box center [296, 300] width 280 height 78
type textarea "Cleaner(s) Unassigned: Glory + [PERSON_NAME] Unassigned: Customer reschedule to…"
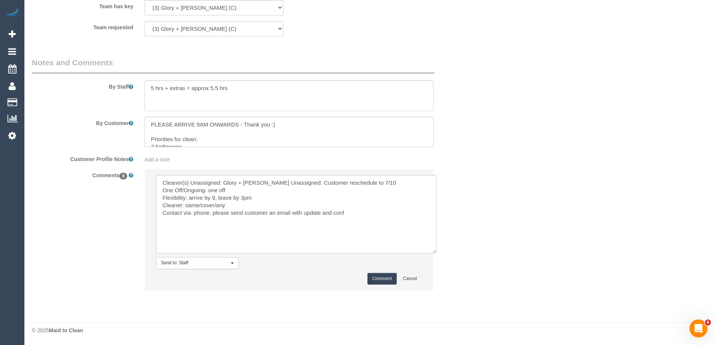
click at [388, 284] on button "Comment" at bounding box center [382, 279] width 29 height 12
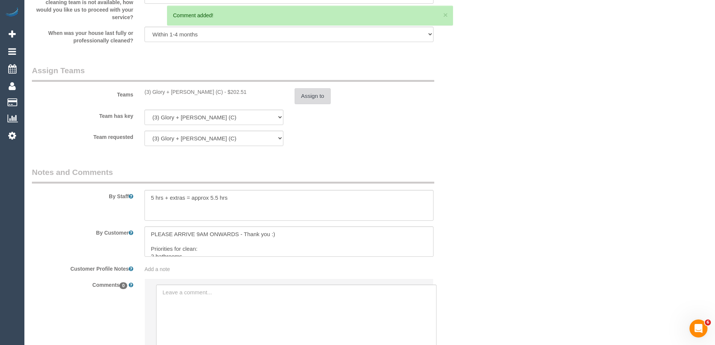
scroll to position [1092, 0]
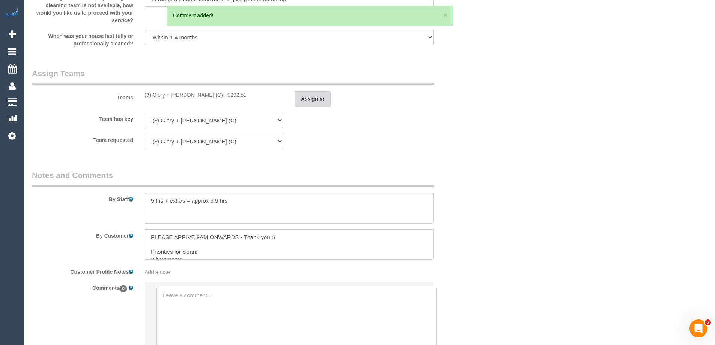
click at [308, 97] on button "Assign to" at bounding box center [313, 99] width 36 height 16
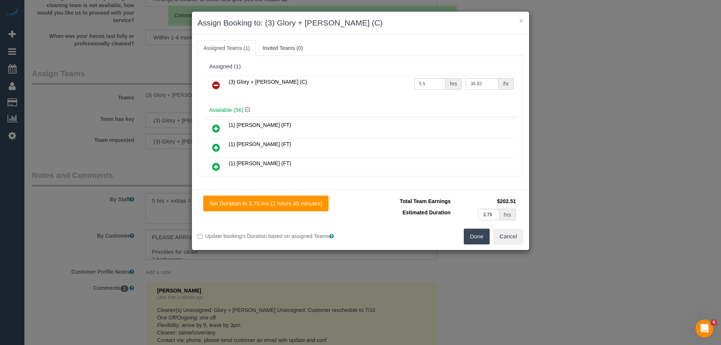
click at [216, 88] on icon at bounding box center [216, 85] width 8 height 9
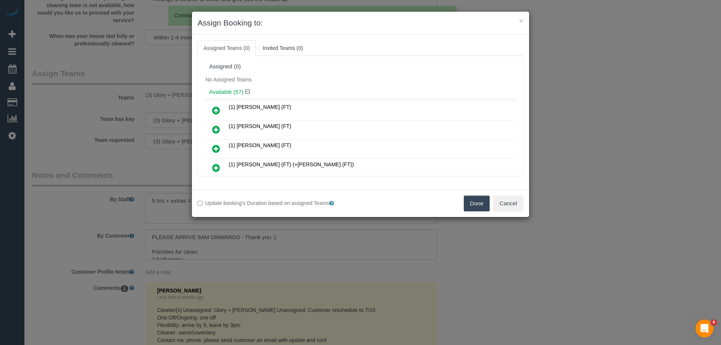
click at [481, 209] on button "Done" at bounding box center [477, 204] width 26 height 16
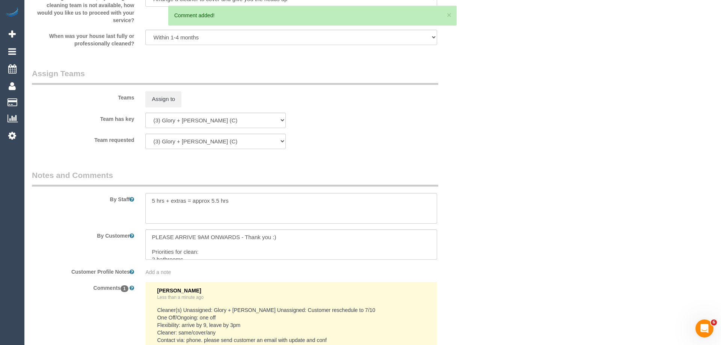
click at [481, 209] on div "× Assign Booking to: Assigned Teams (0) Invited Teams (0) Assigned (0) No Assig…" at bounding box center [360, 172] width 721 height 345
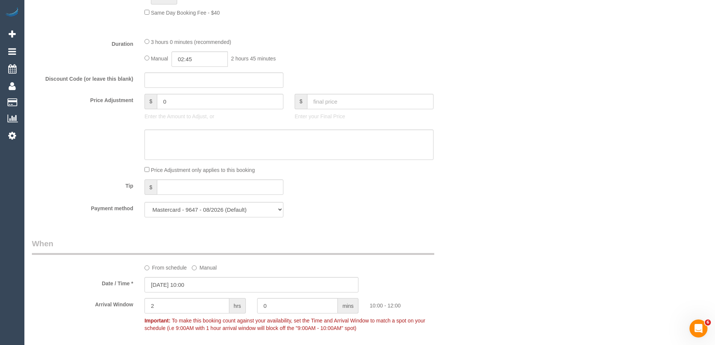
scroll to position [716, 0]
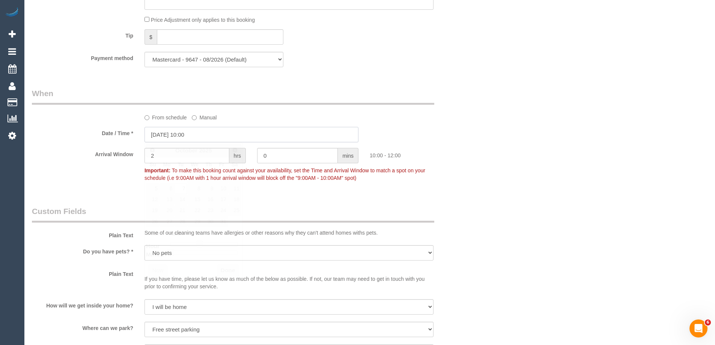
click at [179, 133] on input "07/10/2025 10:00" at bounding box center [252, 134] width 214 height 15
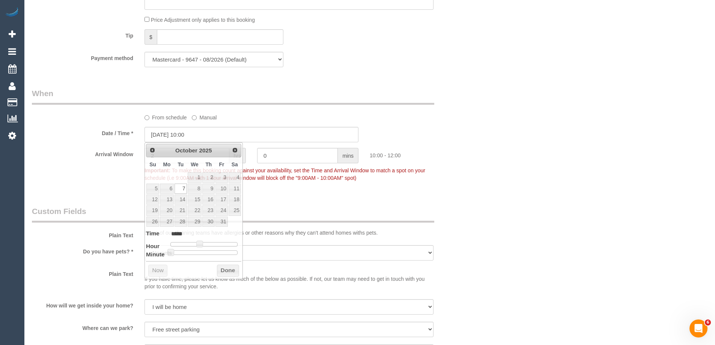
click at [503, 114] on div "Who Email* john@johnws.net Name * John Gerardos Where Address* 6 Fairoak Avenue…" at bounding box center [370, 86] width 676 height 1551
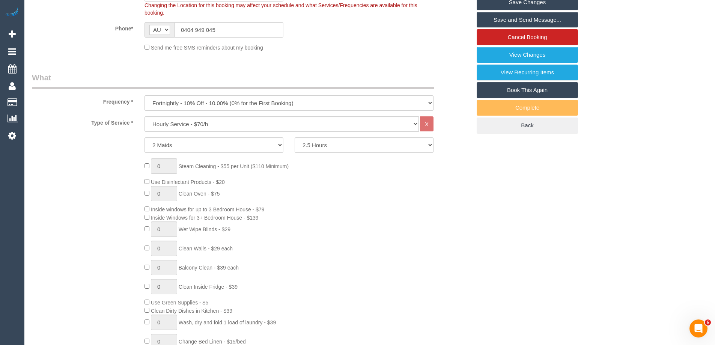
scroll to position [153, 0]
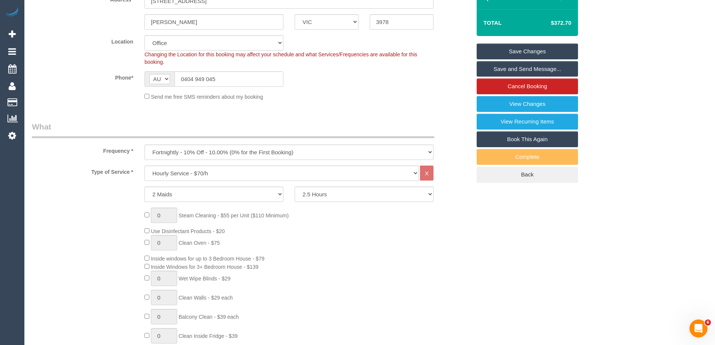
click at [524, 51] on link "Save Changes" at bounding box center [527, 52] width 101 height 16
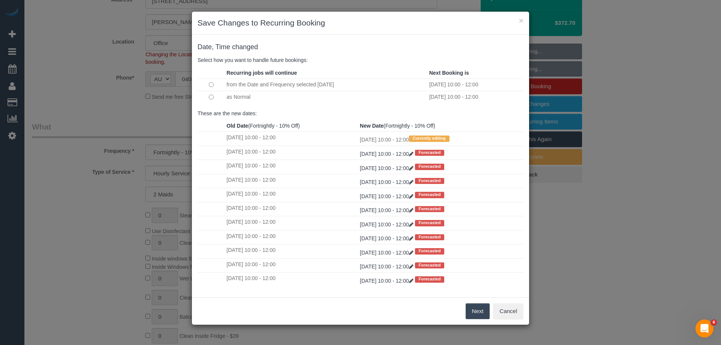
click at [206, 98] on td at bounding box center [211, 97] width 27 height 12
click at [207, 98] on td at bounding box center [211, 97] width 27 height 12
click at [477, 313] on button "Next" at bounding box center [478, 311] width 24 height 16
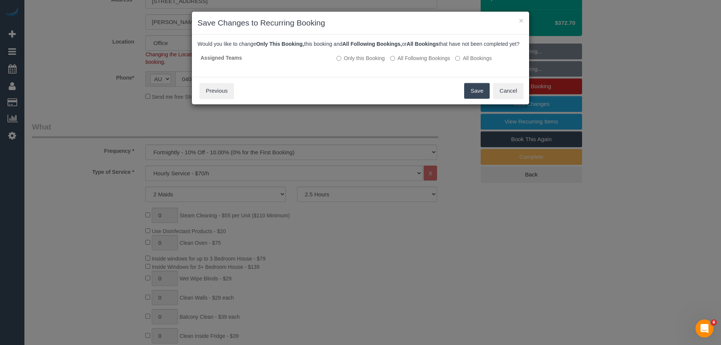
click at [467, 97] on button "Save" at bounding box center [477, 91] width 26 height 16
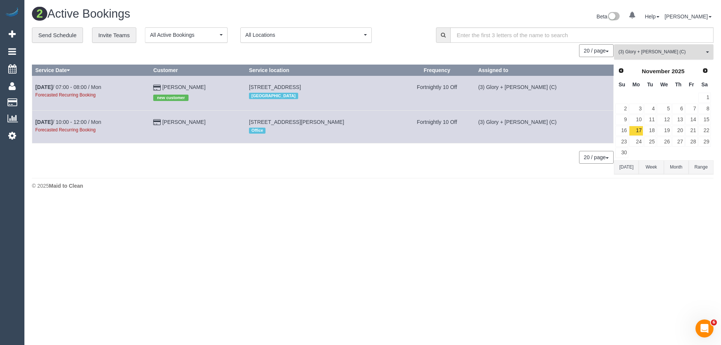
click at [641, 54] on span "(3) Glory + [PERSON_NAME] (C)" at bounding box center [661, 52] width 86 height 6
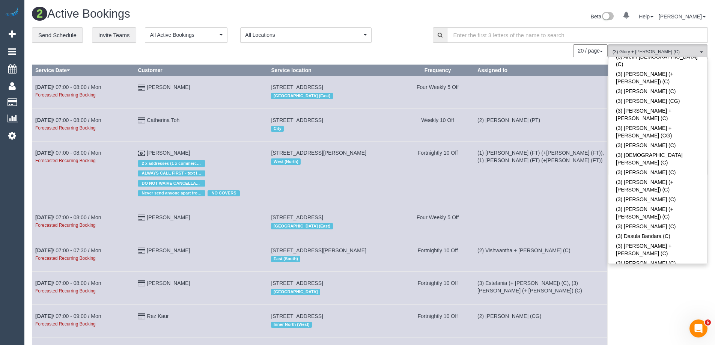
click at [488, 14] on div "Beta 0 Your Notifications You have 0 alerts Help Help Docs Take a Tour Contact …" at bounding box center [542, 18] width 344 height 20
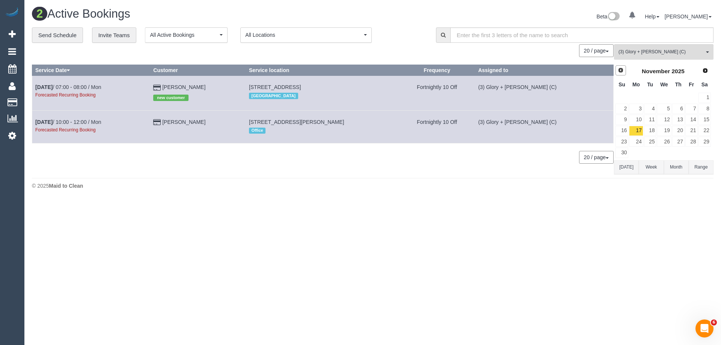
click at [622, 70] on span "Prev" at bounding box center [621, 70] width 6 height 6
click at [642, 110] on link "6" at bounding box center [636, 109] width 14 height 10
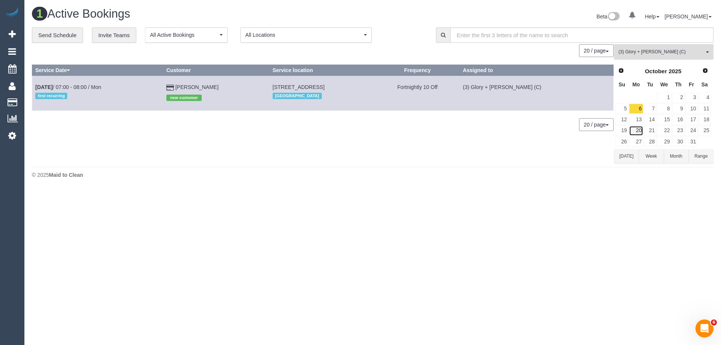
click at [639, 128] on link "20" at bounding box center [636, 131] width 14 height 10
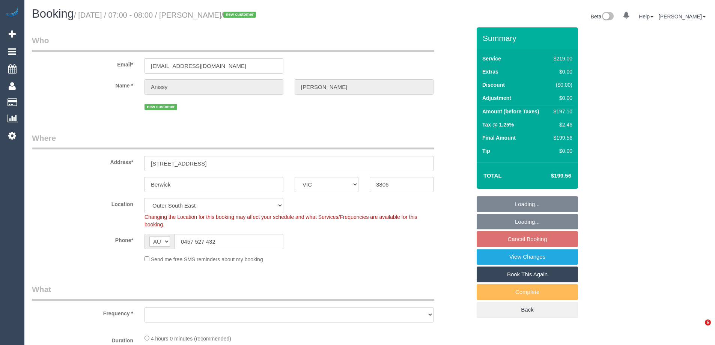
select select "VIC"
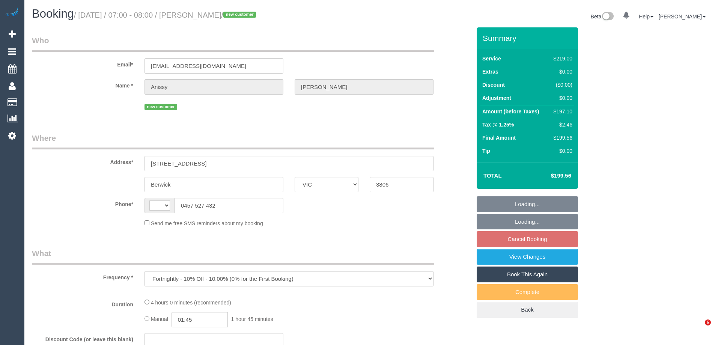
select select "VIC"
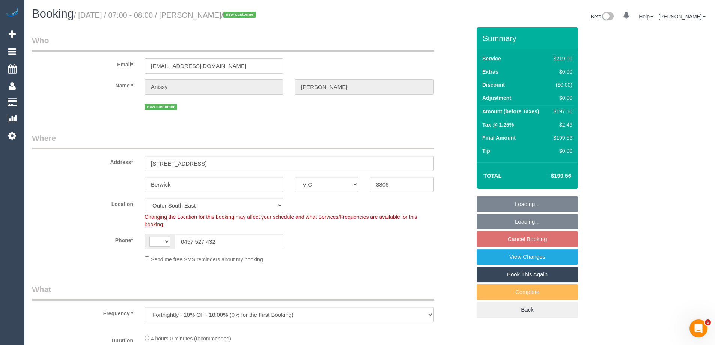
select select "object:565"
select select "string:AU"
select select "string:stripe-pm_1S9ZvC2GScqysDRVmxksfFhw"
select select "spot1"
select select "number:28"
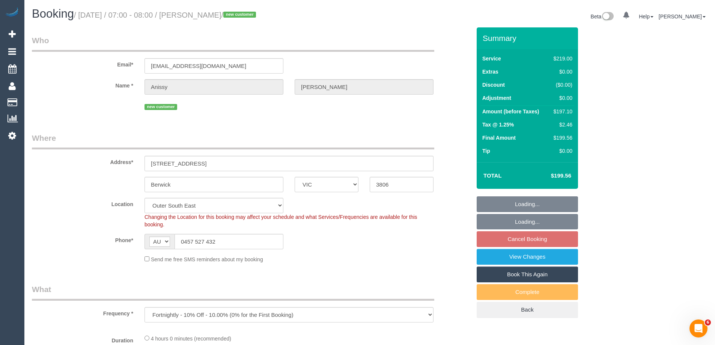
select select "number:15"
select select "number:18"
select select "number:25"
select select "number:33"
select select "number:11"
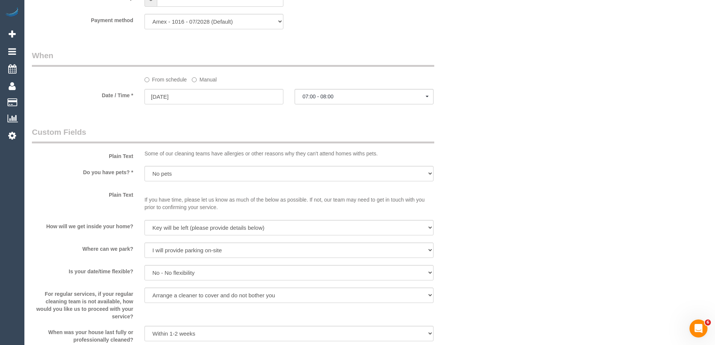
scroll to position [789, 0]
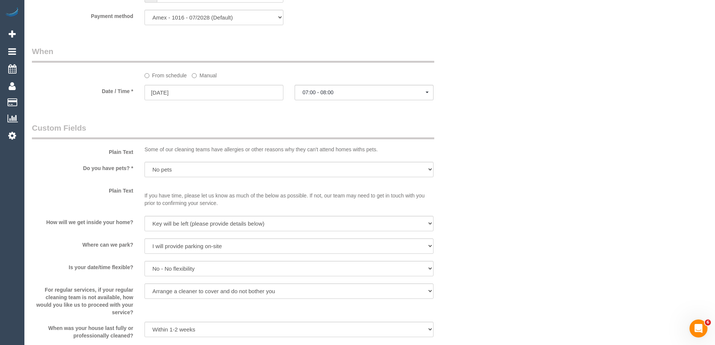
click at [206, 78] on label "Manual" at bounding box center [204, 74] width 25 height 10
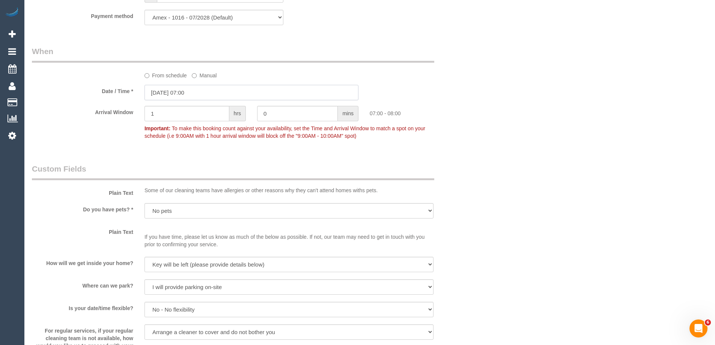
click at [207, 90] on input "[DATE] 07:00" at bounding box center [252, 92] width 214 height 15
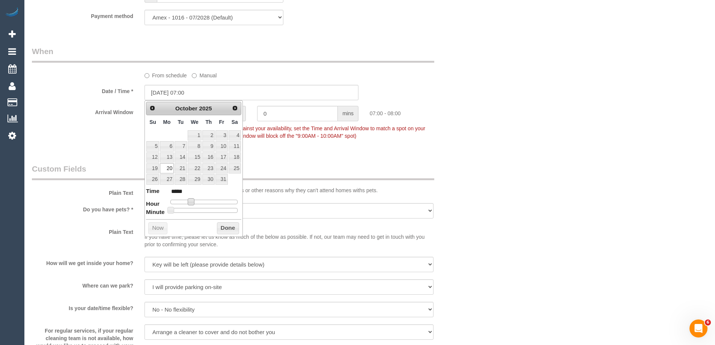
type input "[DATE] 08:00"
type input "*****"
click at [195, 202] on span at bounding box center [193, 201] width 7 height 7
click at [223, 226] on button "Done" at bounding box center [228, 228] width 22 height 12
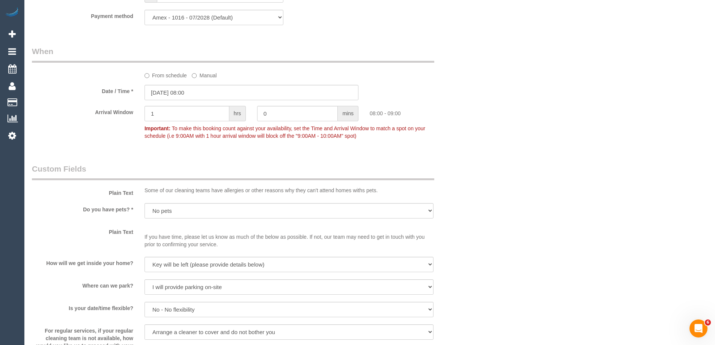
drag, startPoint x: 539, startPoint y: 142, endPoint x: 532, endPoint y: 137, distance: 7.6
click at [538, 141] on div "Who Email* [EMAIL_ADDRESS][DOMAIN_NAME] Name * Anissy Wassef new customer Where…" at bounding box center [370, 30] width 676 height 1583
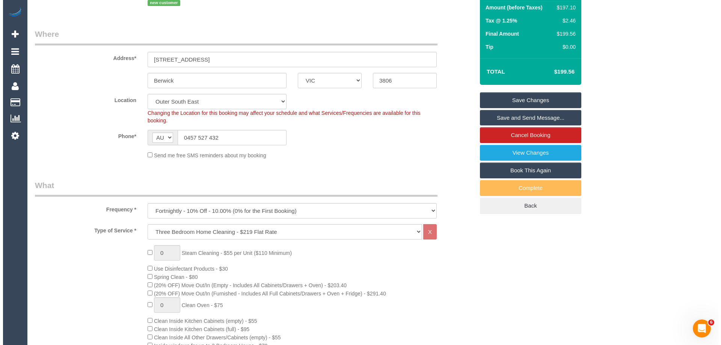
scroll to position [0, 0]
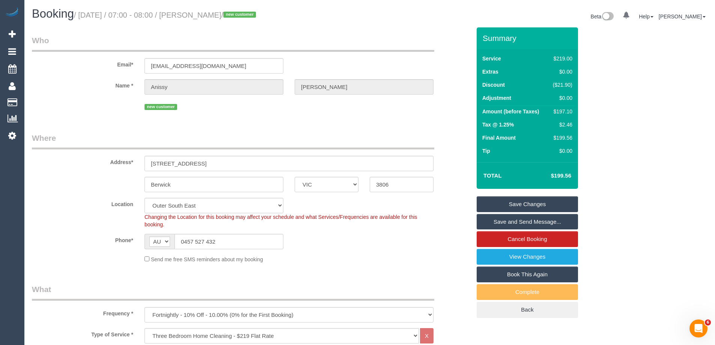
click at [531, 202] on link "Save Changes" at bounding box center [527, 204] width 101 height 16
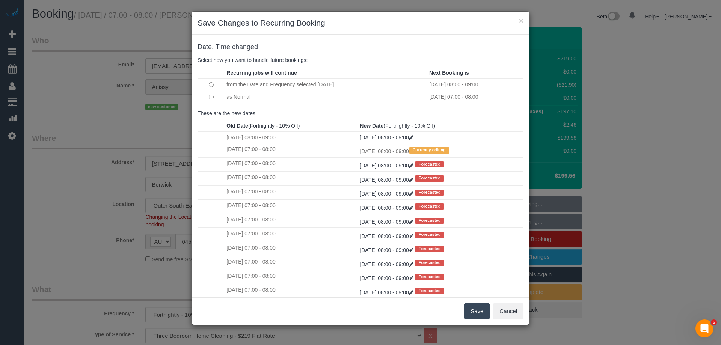
click at [479, 309] on button "Save" at bounding box center [477, 311] width 26 height 16
